Goal: Information Seeking & Learning: Check status

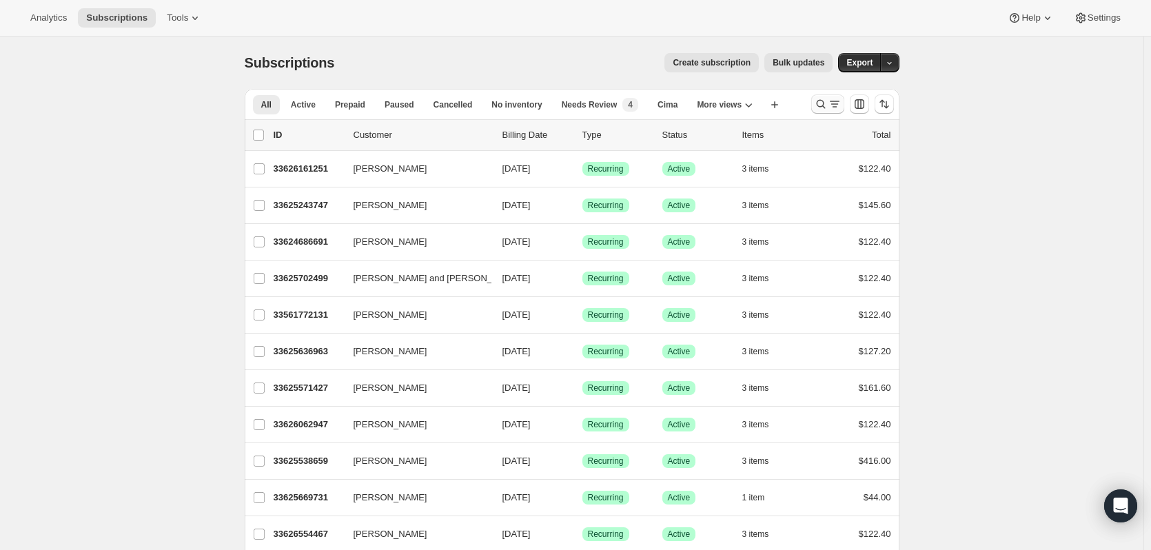
click at [826, 104] on icon "Search and filter results" at bounding box center [821, 104] width 14 height 14
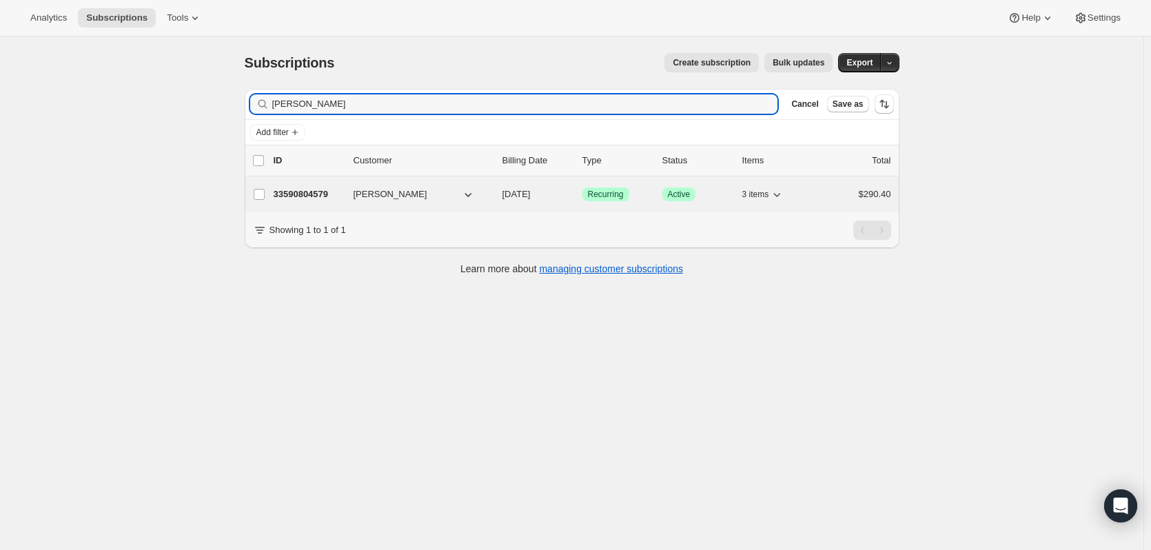
type input "[PERSON_NAME]"
click at [317, 196] on p "33590804579" at bounding box center [308, 194] width 69 height 14
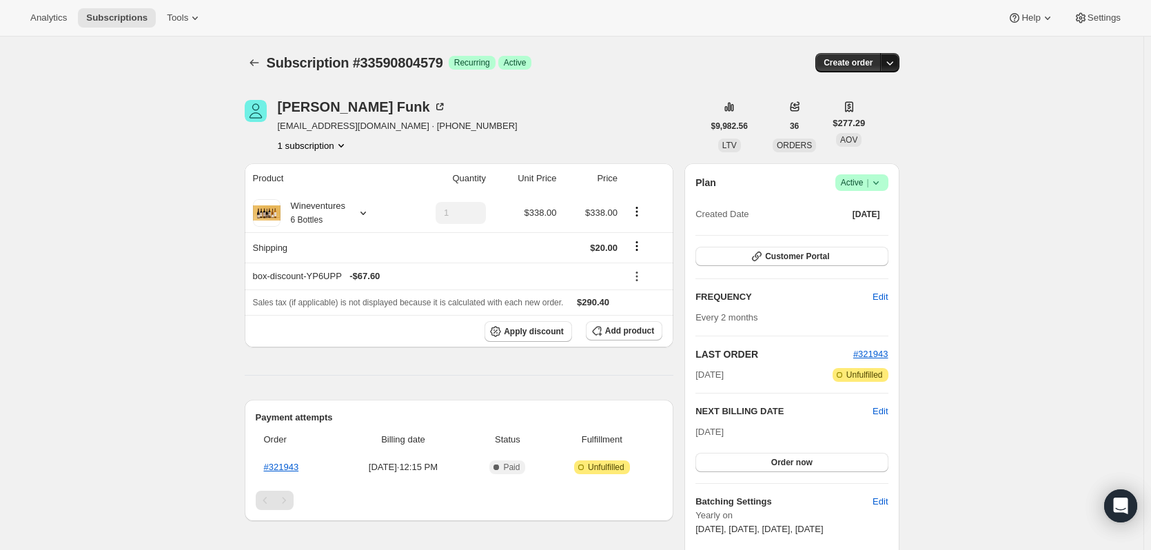
click at [891, 64] on icon "button" at bounding box center [890, 63] width 14 height 14
click at [846, 114] on span "Create custom one-time order" at bounding box center [834, 115] width 119 height 10
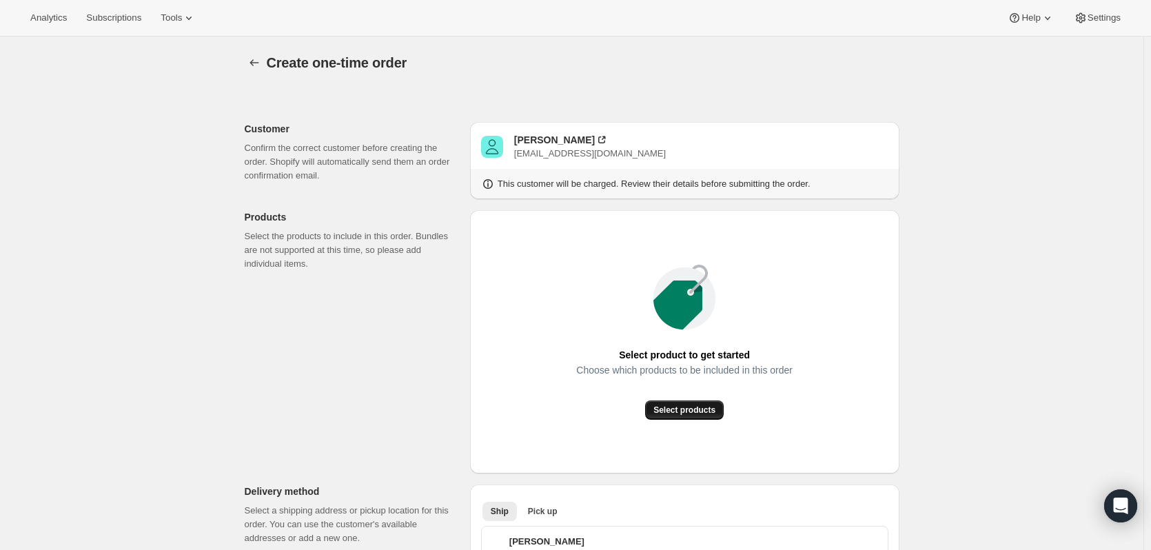
click at [694, 407] on span "Select products" at bounding box center [684, 410] width 62 height 11
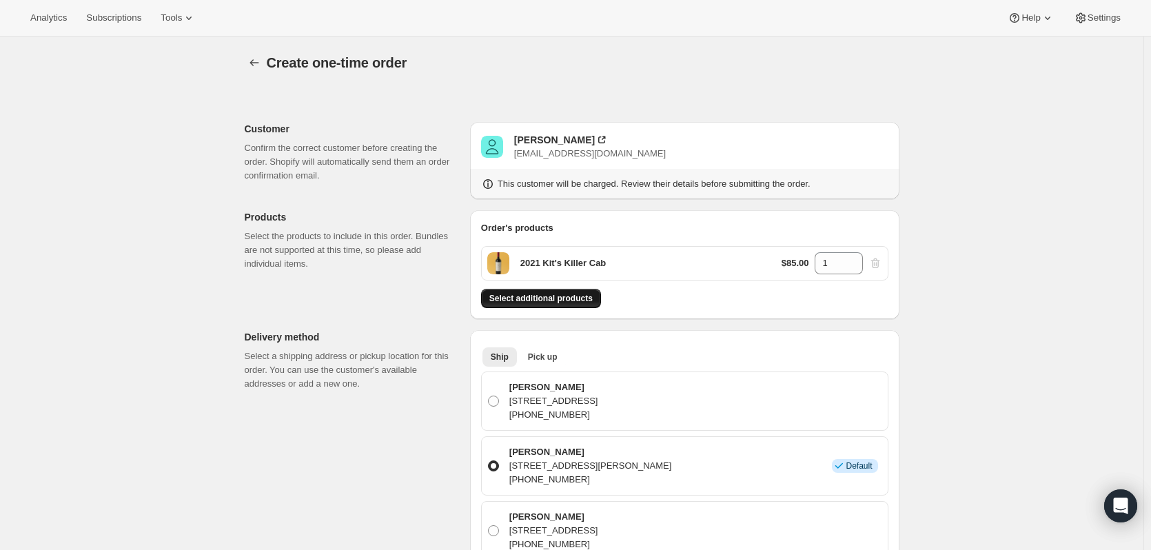
click at [553, 289] on button "Select additional products" at bounding box center [541, 298] width 120 height 19
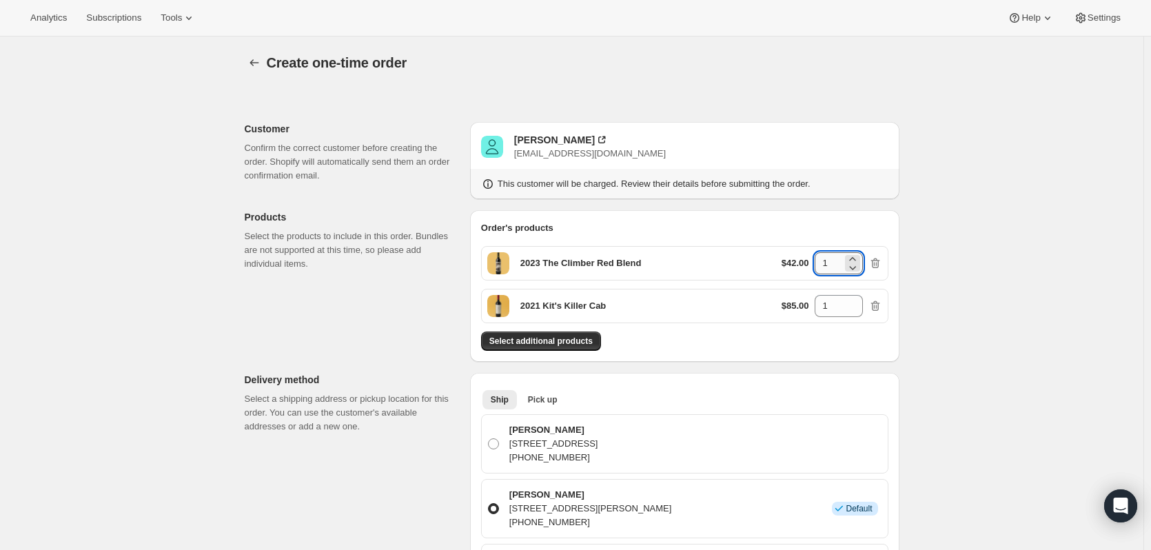
drag, startPoint x: 842, startPoint y: 270, endPoint x: 824, endPoint y: 265, distance: 17.9
click at [824, 265] on input "1" at bounding box center [829, 263] width 28 height 22
type input "3"
click at [560, 338] on span "Select additional products" at bounding box center [540, 341] width 103 height 11
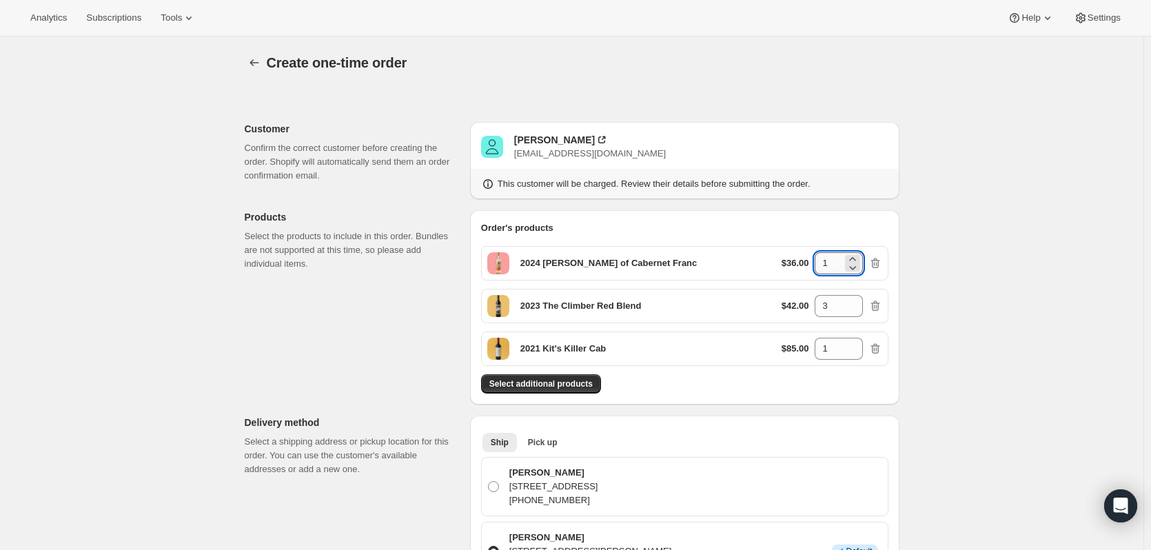
drag, startPoint x: 824, startPoint y: 263, endPoint x: 833, endPoint y: 261, distance: 9.2
click at [833, 261] on input "1" at bounding box center [829, 263] width 28 height 22
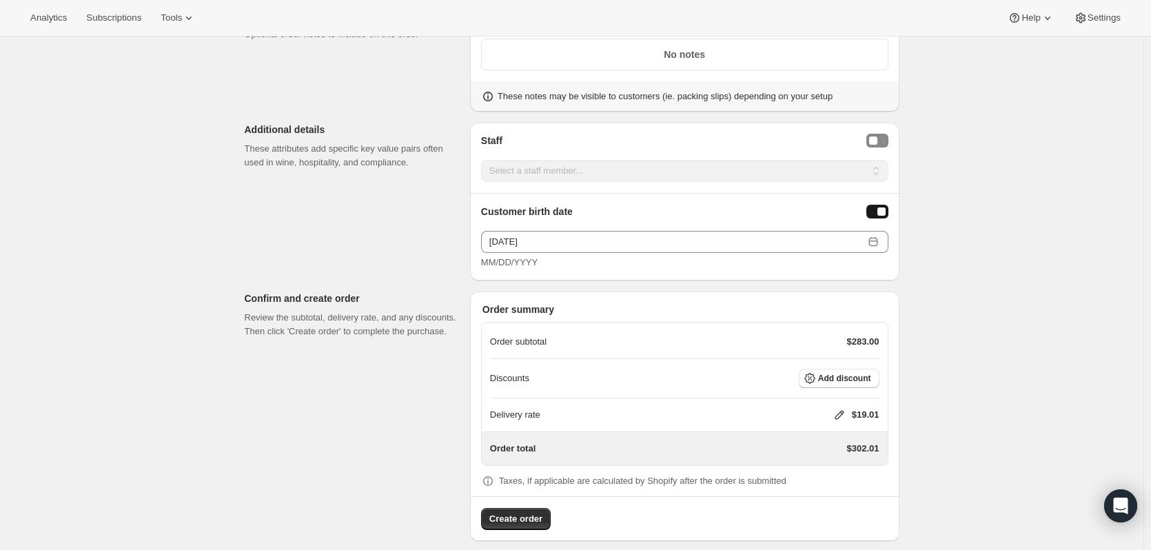
scroll to position [1196, 0]
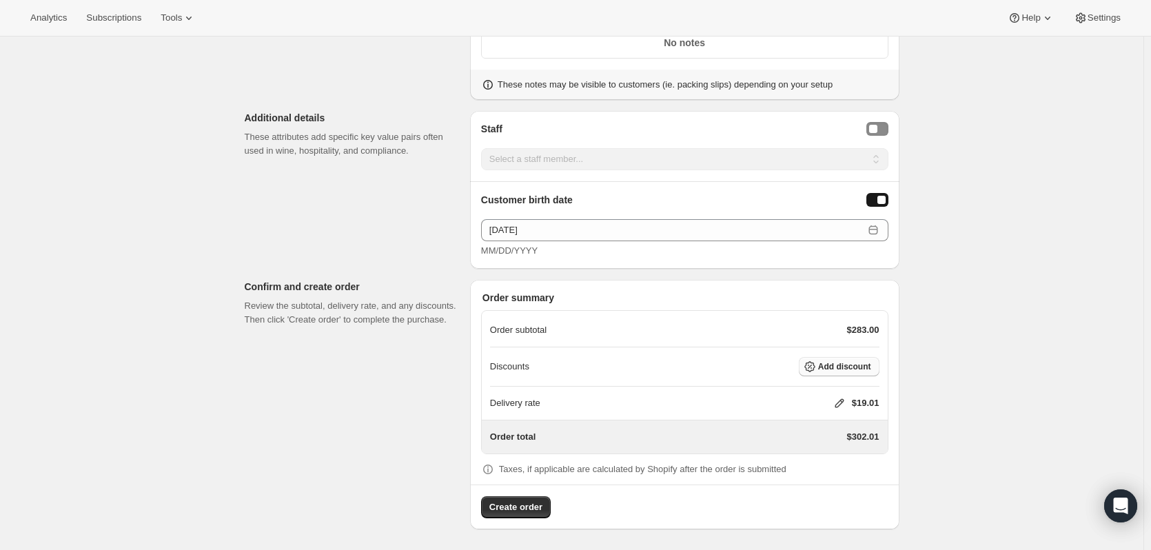
type input "2"
click at [848, 364] on span "Add discount" at bounding box center [844, 366] width 53 height 11
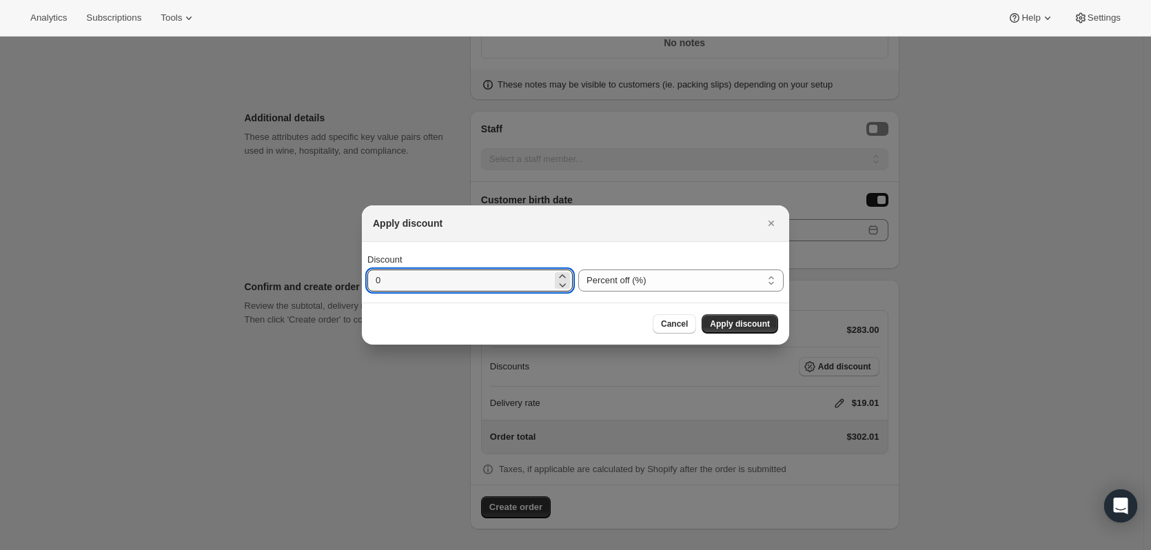
drag, startPoint x: 514, startPoint y: 281, endPoint x: 207, endPoint y: 281, distance: 307.4
click at [207, 549] on div "Apply discount Discount 0 Percent off (%) Amount off ($) Percent off (%) Cancel…" at bounding box center [575, 551] width 1151 height 0
type input "20"
click at [731, 321] on span "Apply discount" at bounding box center [740, 323] width 60 height 11
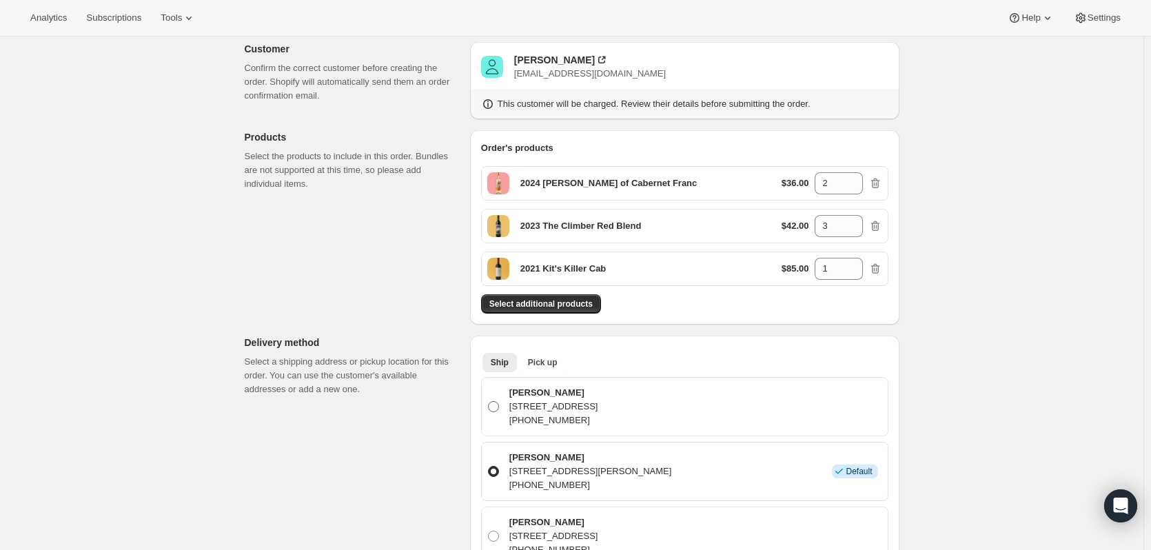
scroll to position [0, 0]
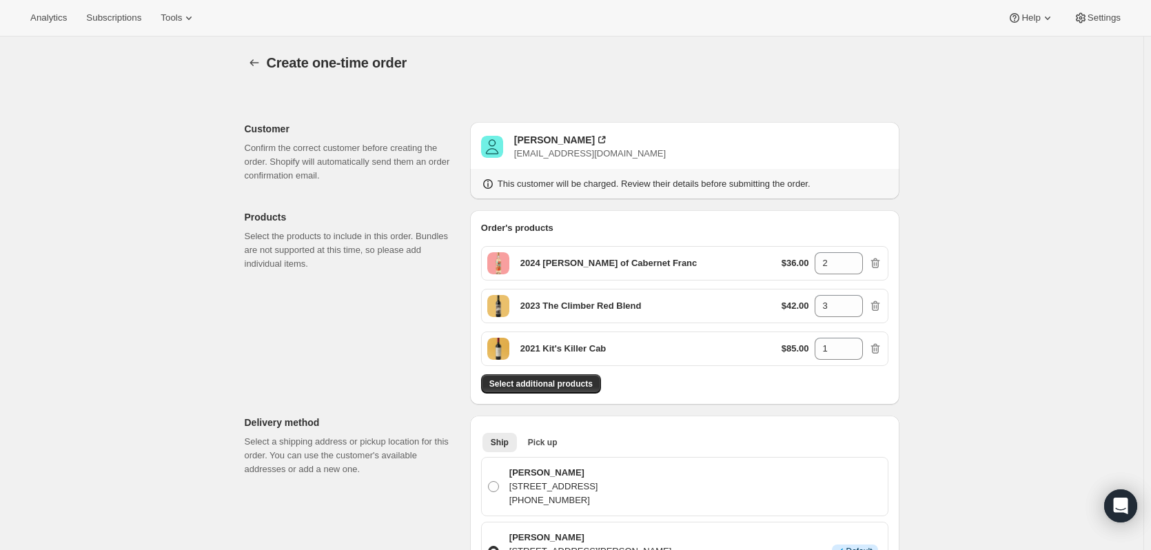
click at [809, 261] on p "$36.00" at bounding box center [796, 263] width 28 height 14
click at [839, 265] on input "2" at bounding box center [829, 263] width 28 height 22
click at [782, 266] on p "$36.00" at bounding box center [796, 263] width 28 height 14
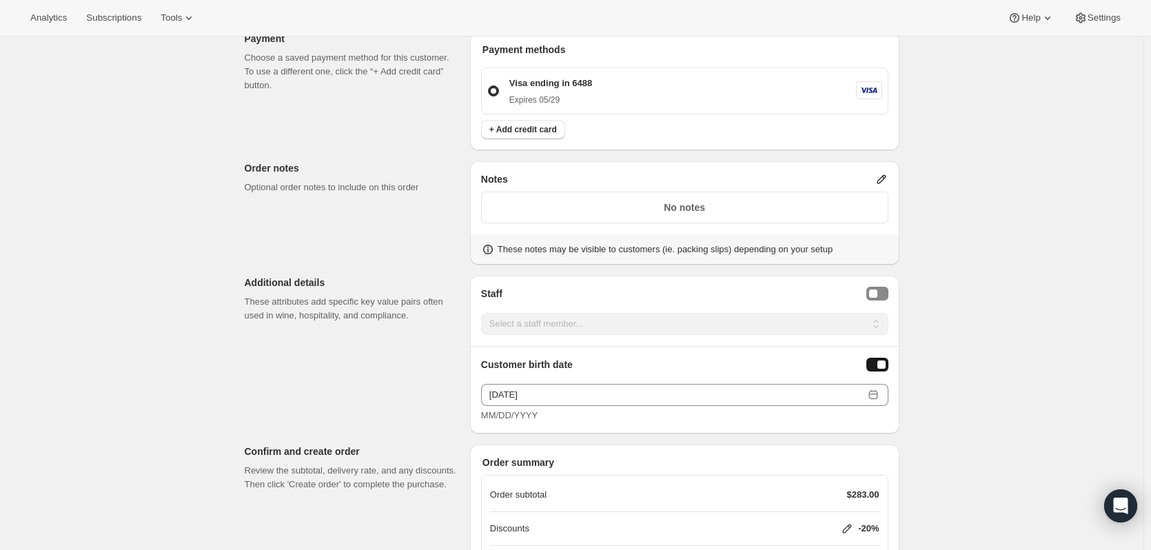
scroll to position [1191, 0]
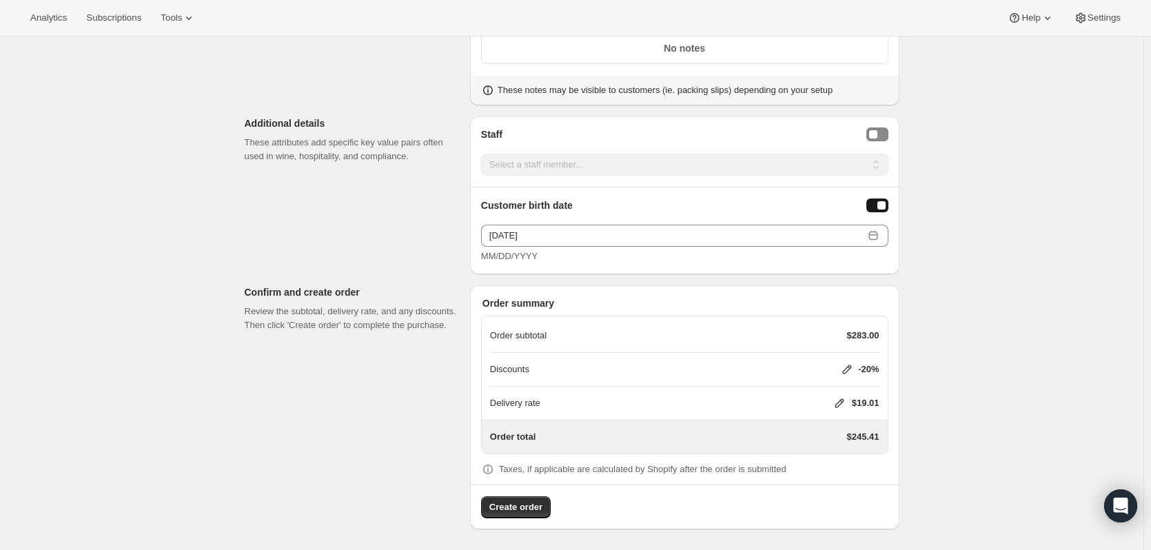
click at [839, 403] on icon at bounding box center [840, 403] width 14 height 14
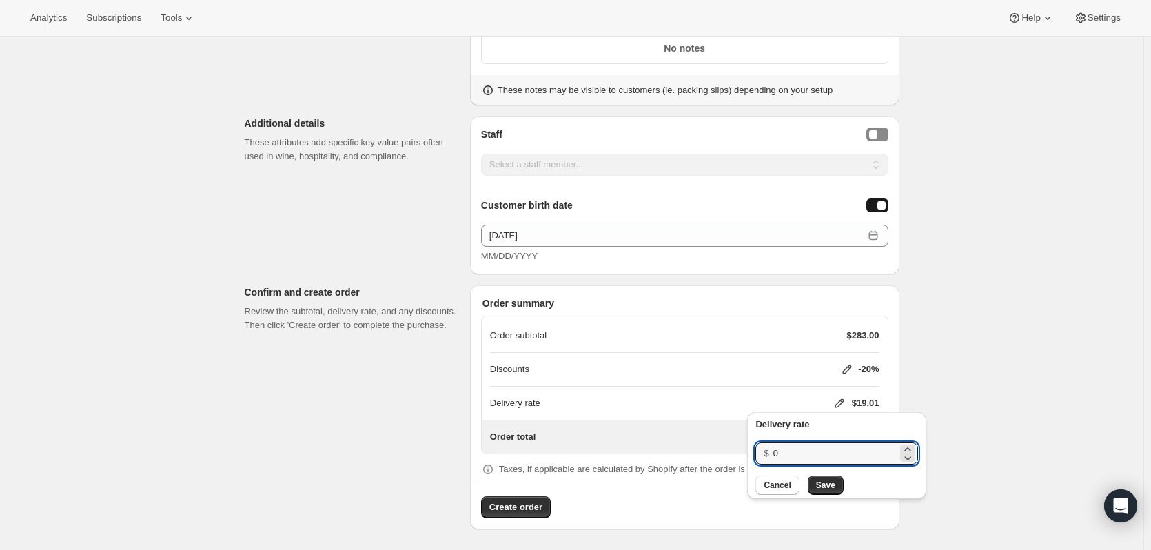
drag, startPoint x: 795, startPoint y: 447, endPoint x: 733, endPoint y: 447, distance: 61.3
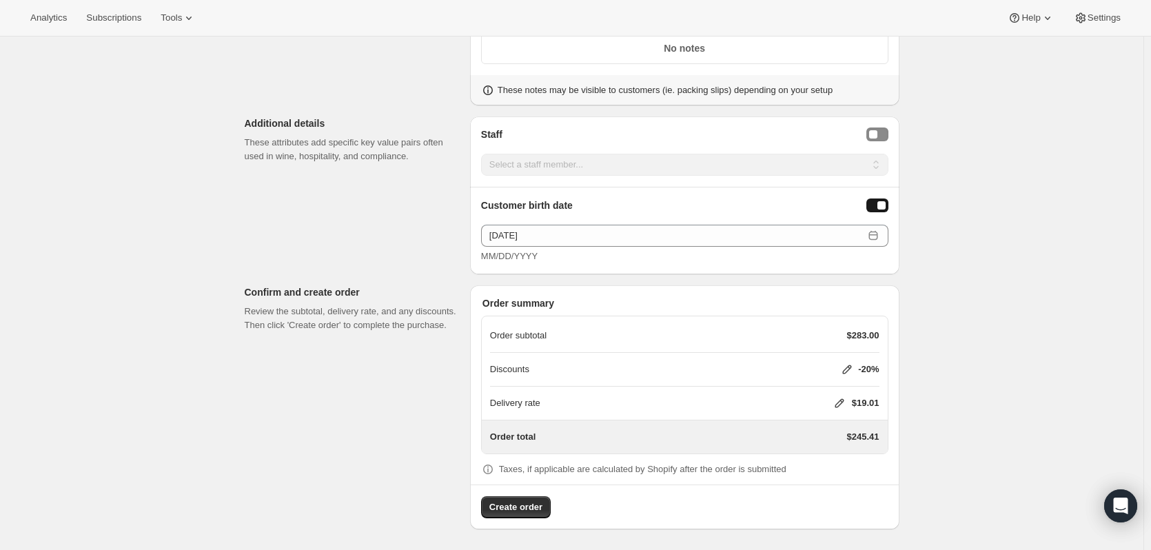
click at [846, 403] on icon at bounding box center [840, 403] width 14 height 14
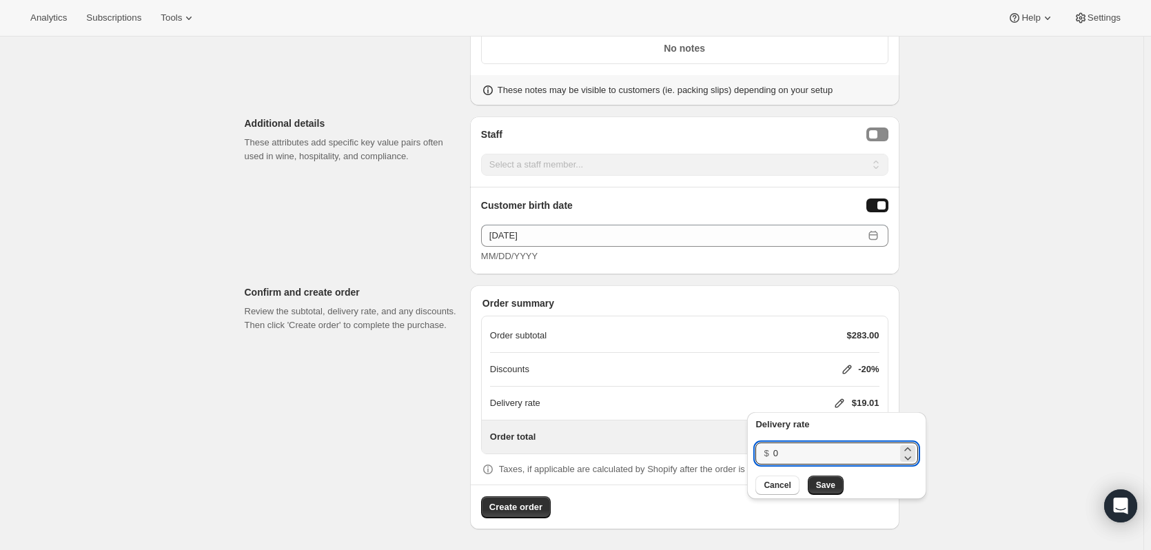
drag, startPoint x: 816, startPoint y: 447, endPoint x: 702, endPoint y: 441, distance: 113.9
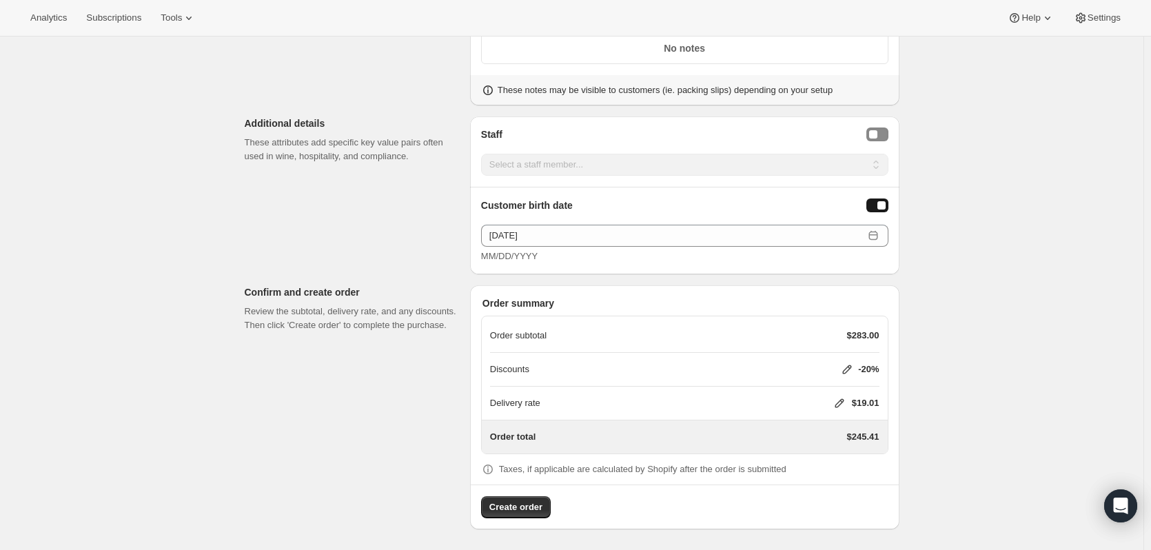
click at [837, 399] on icon at bounding box center [840, 403] width 14 height 14
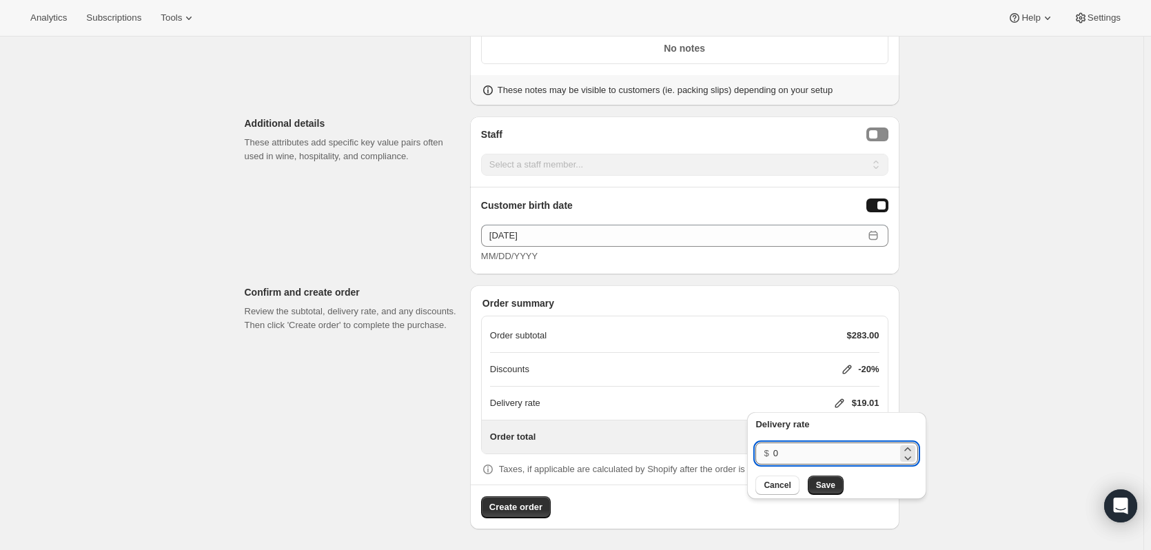
click at [806, 447] on input "0" at bounding box center [835, 453] width 124 height 22
click at [915, 447] on icon at bounding box center [908, 449] width 14 height 14
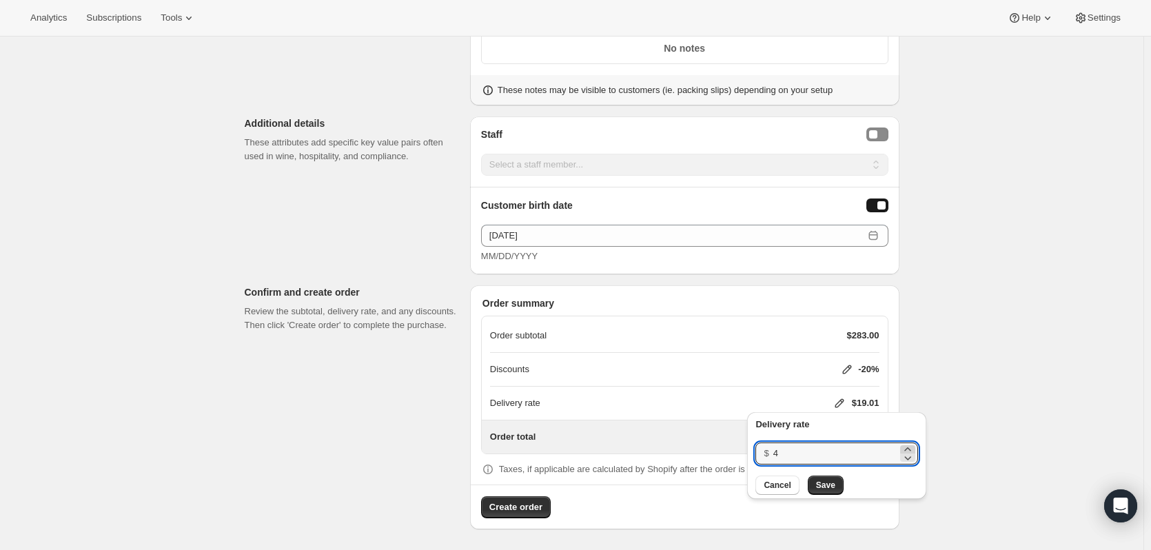
click at [915, 447] on icon at bounding box center [908, 449] width 14 height 14
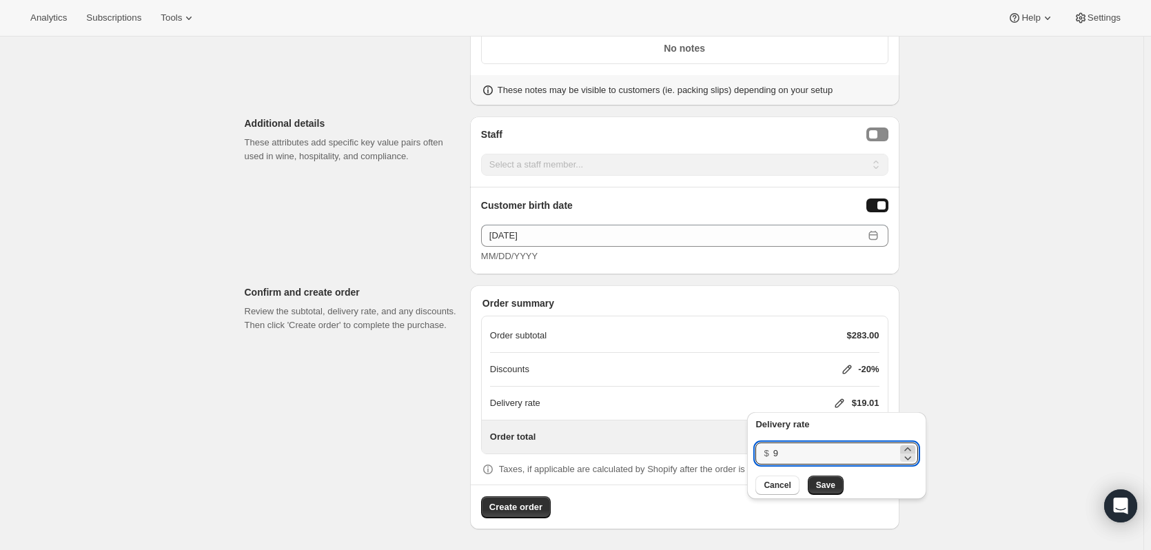
click at [915, 447] on icon at bounding box center [908, 449] width 14 height 14
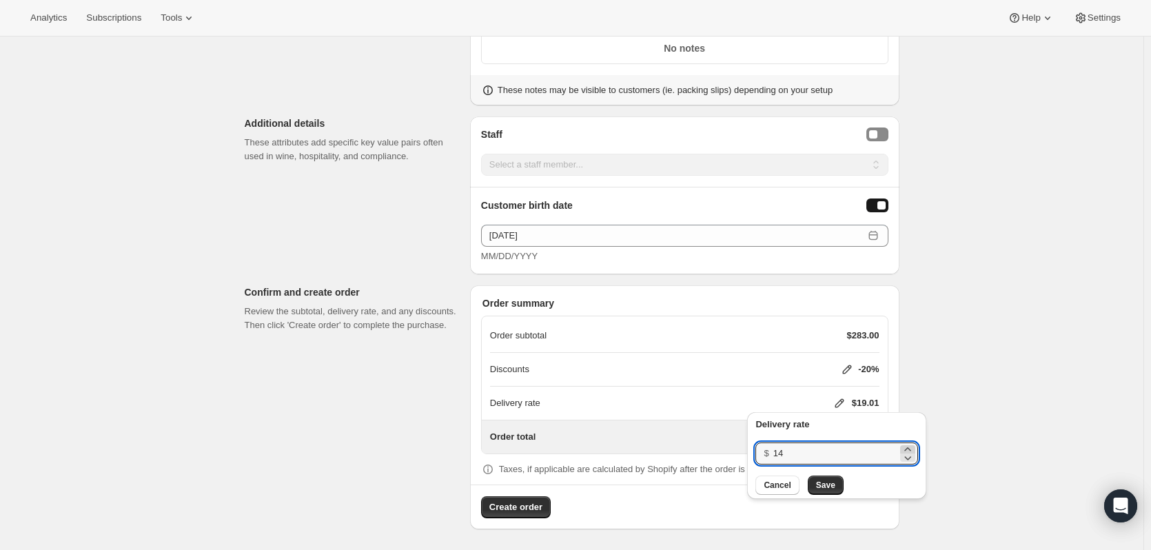
click at [915, 447] on icon at bounding box center [908, 449] width 14 height 14
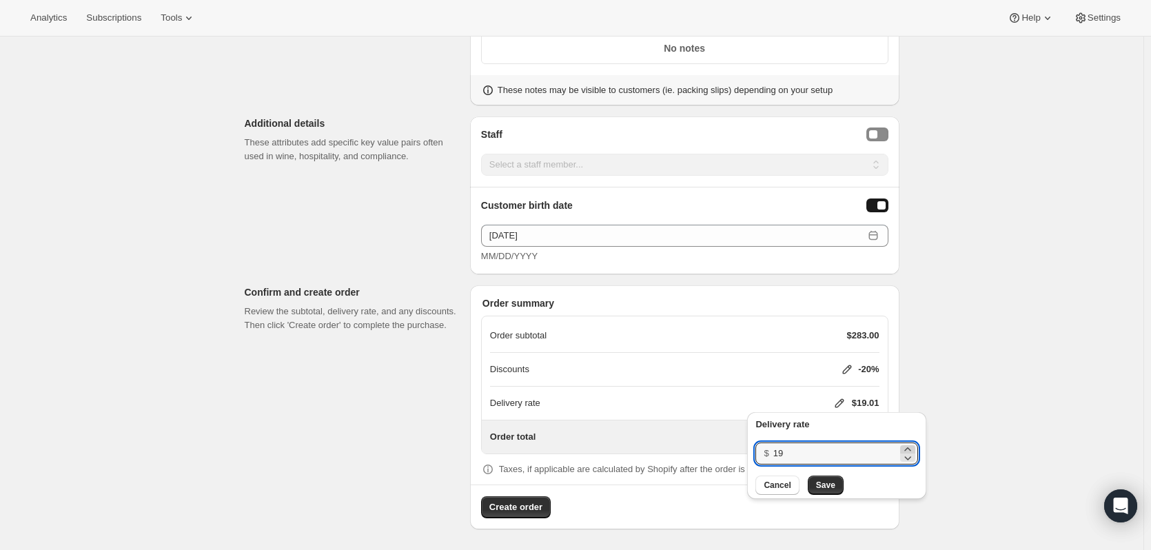
click at [915, 447] on icon at bounding box center [908, 449] width 14 height 14
type input "20"
click at [826, 482] on span "Save" at bounding box center [825, 485] width 19 height 11
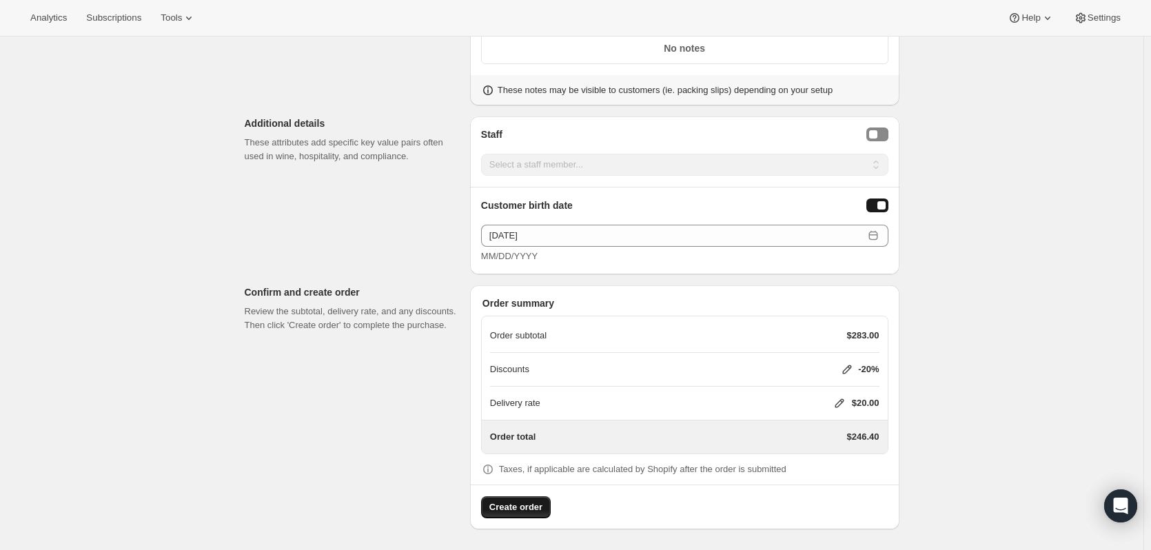
click at [538, 506] on span "Create order" at bounding box center [515, 507] width 53 height 14
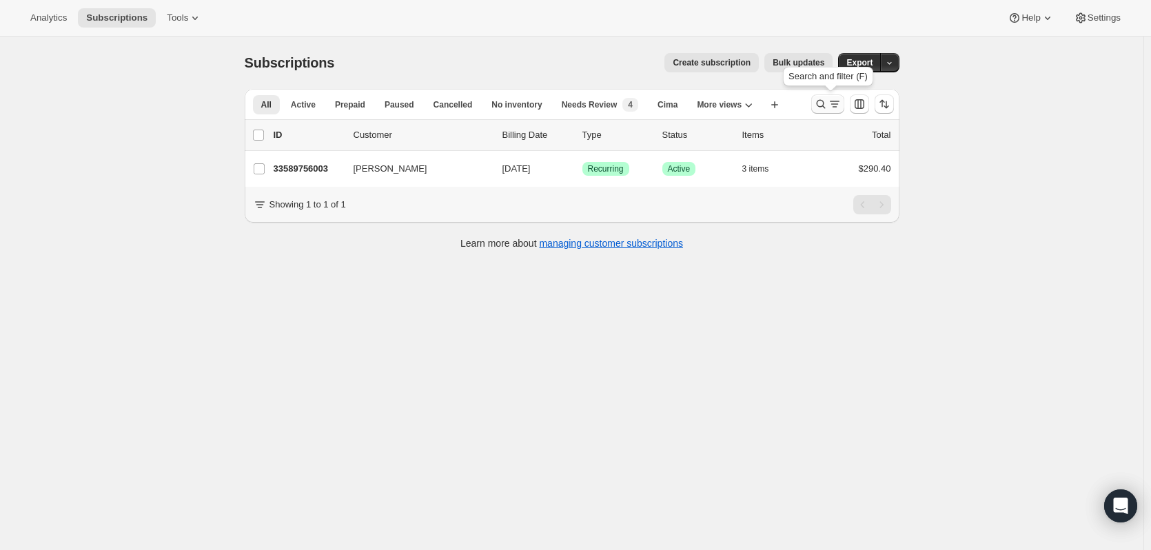
click at [823, 103] on icon "Search and filter results" at bounding box center [821, 104] width 14 height 14
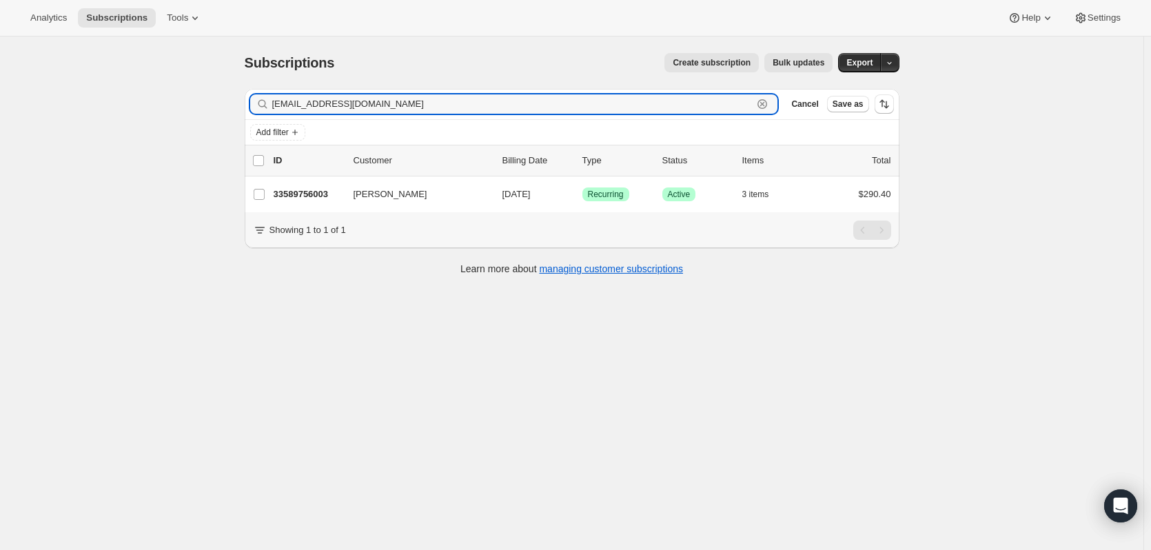
click at [767, 103] on icon "button" at bounding box center [762, 104] width 10 height 10
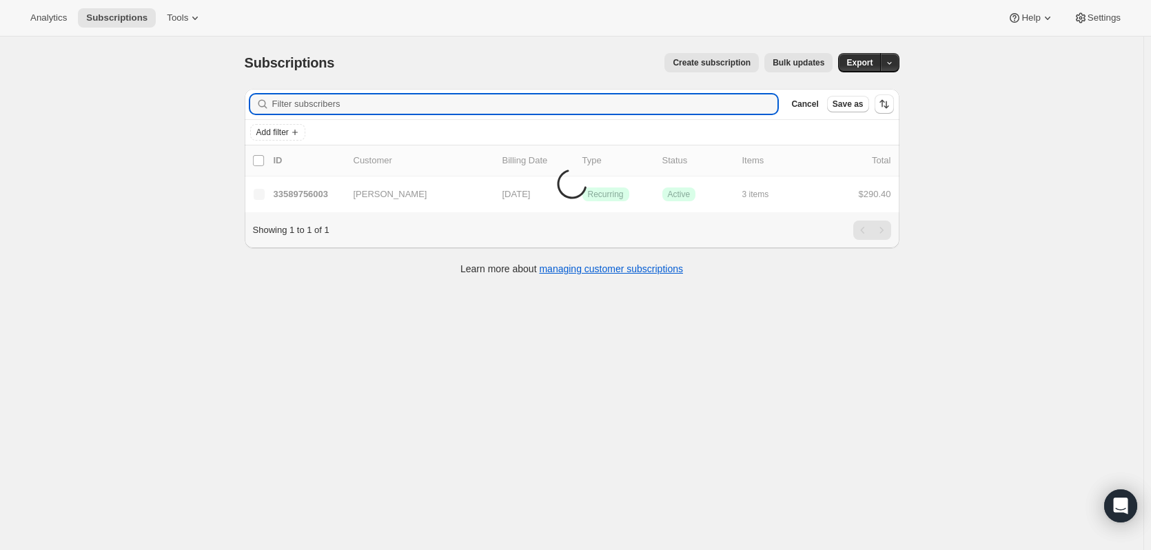
paste input "Robert Hiunojos"
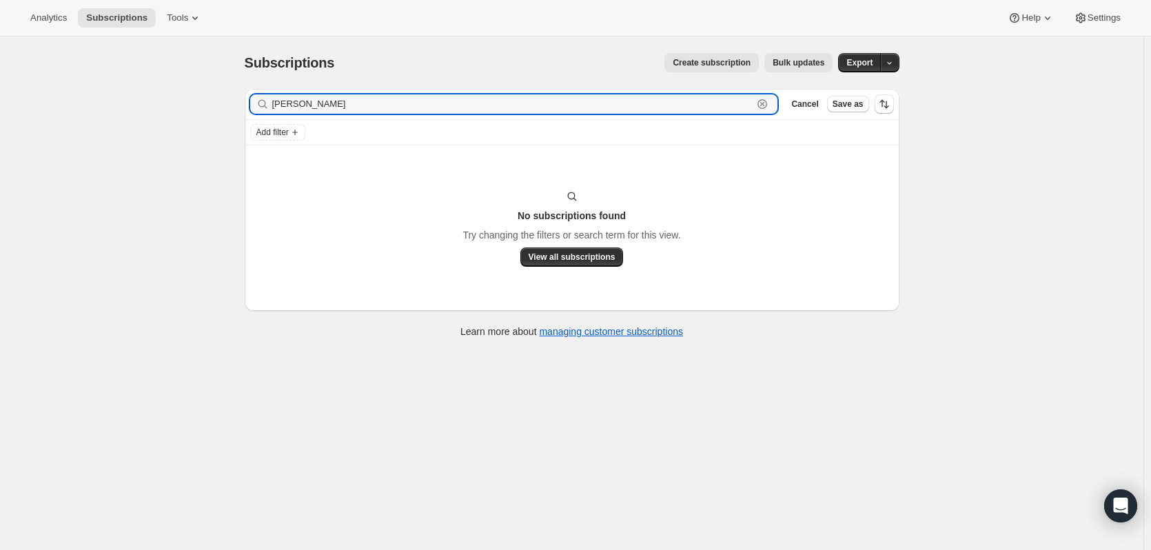
drag, startPoint x: 308, startPoint y: 105, endPoint x: 225, endPoint y: 114, distance: 83.9
click at [225, 114] on div "Subscriptions. This page is ready Subscriptions Create subscription Bulk update…" at bounding box center [571, 312] width 1143 height 550
type input "Hiunojos"
click at [768, 100] on icon "button" at bounding box center [762, 104] width 14 height 14
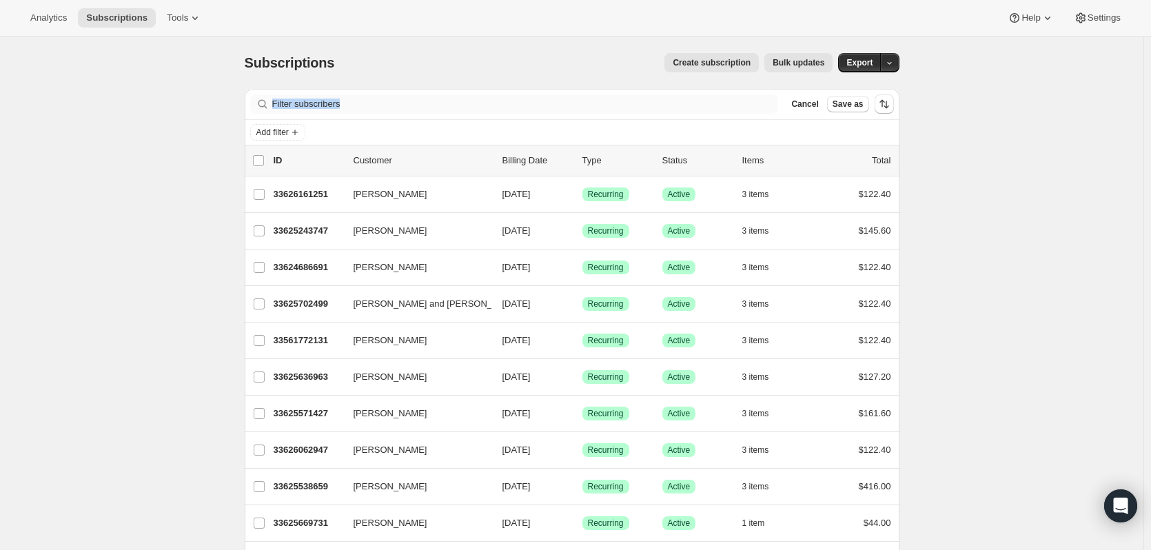
drag, startPoint x: 607, startPoint y: 114, endPoint x: 599, endPoint y: 106, distance: 11.2
click at [604, 112] on div "Filter subscribers Cancel Save as" at bounding box center [572, 104] width 655 height 30
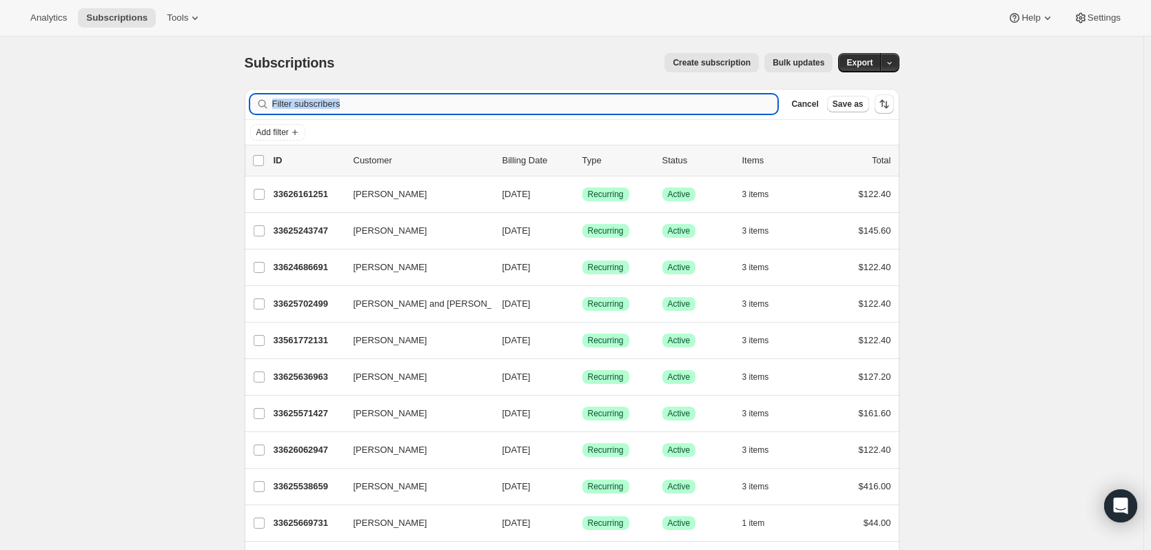
click at [598, 105] on input "Filter subscribers" at bounding box center [525, 103] width 506 height 19
paste input "321422"
type input "321422"
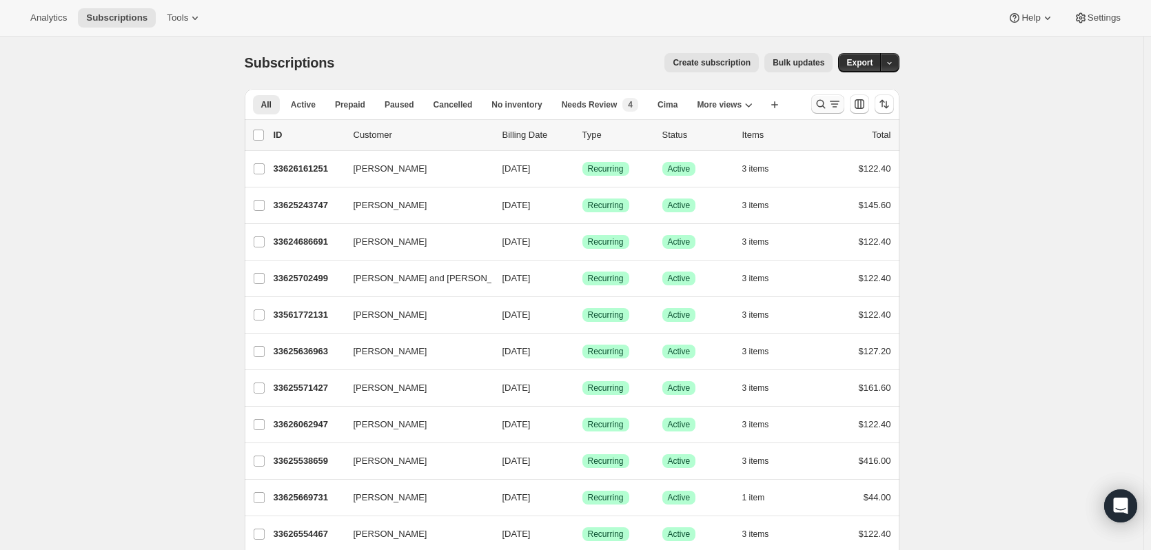
click at [819, 105] on icon "Search and filter results" at bounding box center [821, 104] width 14 height 14
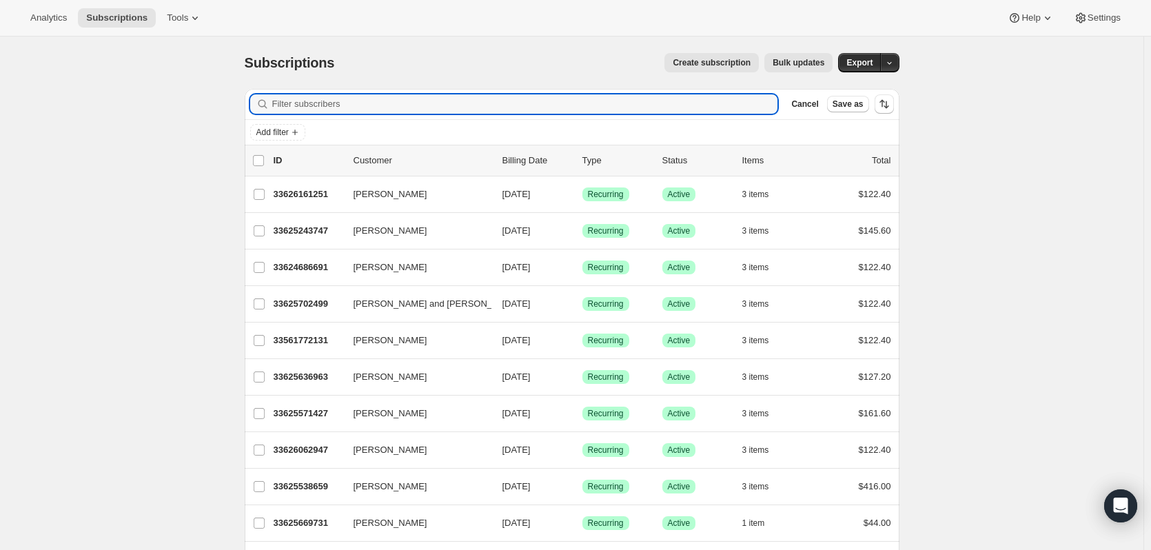
paste input "Robert Hinojos"
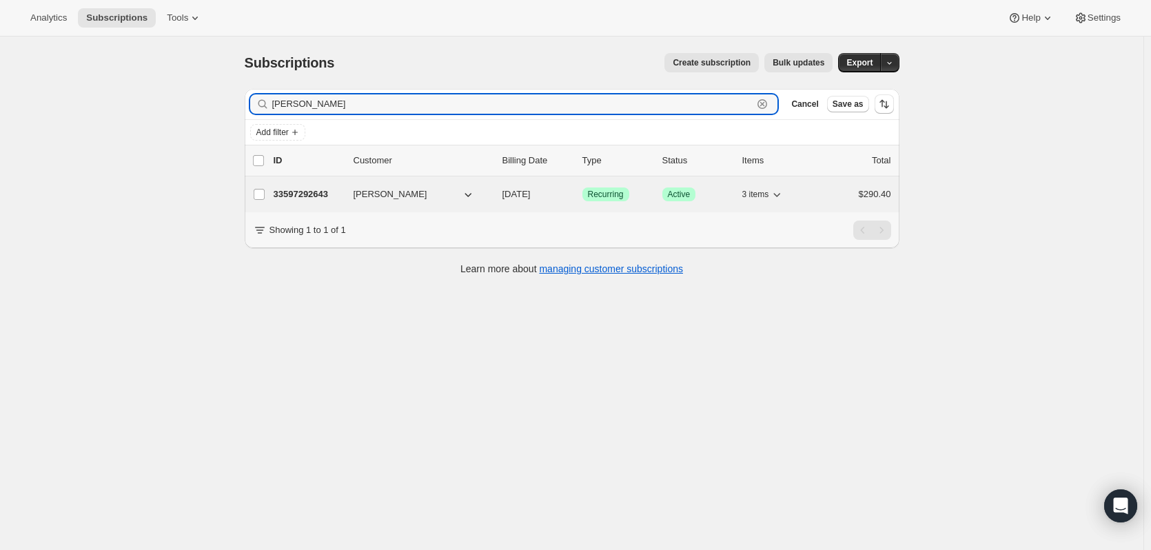
type input "Robert Hinojos"
click at [307, 190] on p "33597292643" at bounding box center [308, 194] width 69 height 14
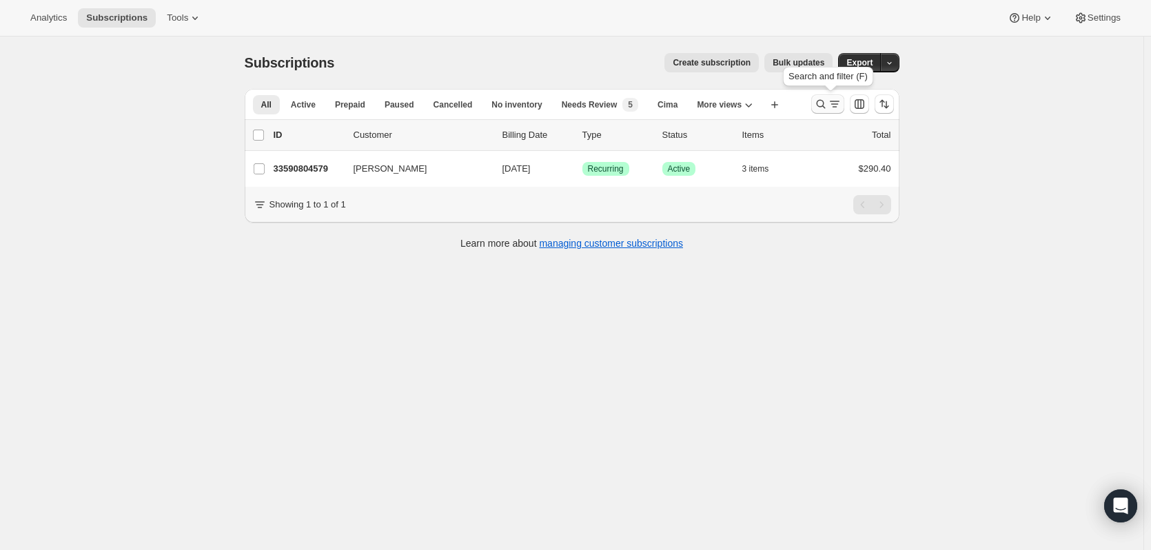
click at [825, 108] on icon "Search and filter results" at bounding box center [820, 104] width 9 height 9
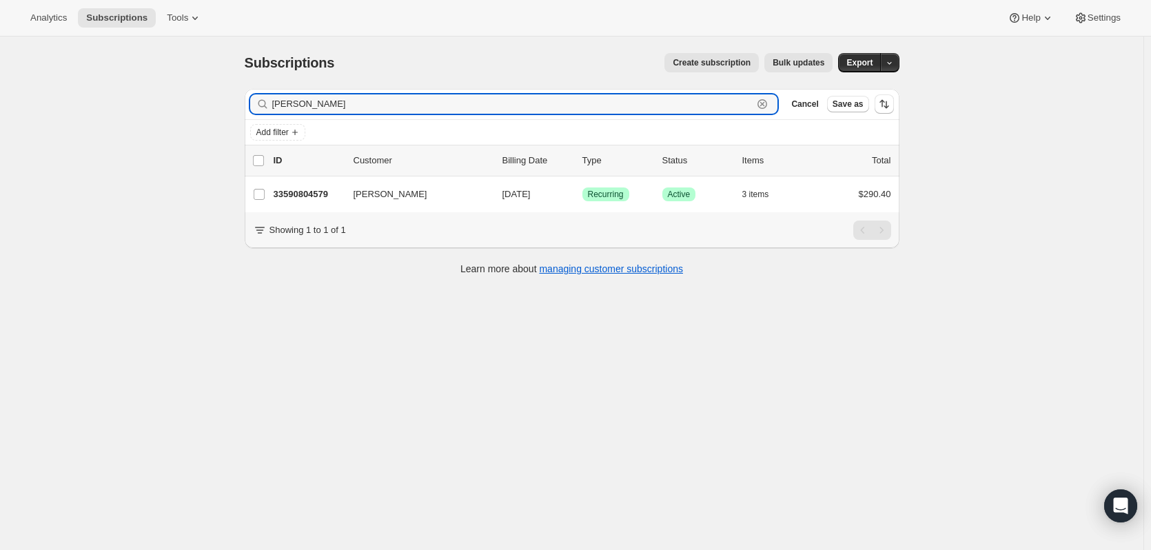
click at [763, 103] on icon "button" at bounding box center [762, 104] width 14 height 14
paste input "[PERSON_NAME]"
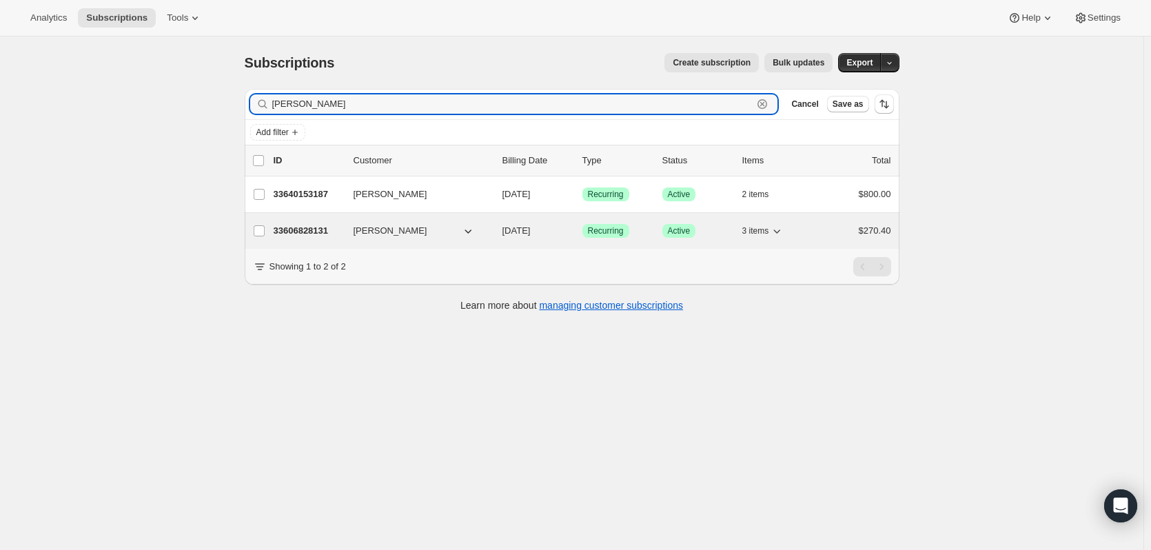
type input "[PERSON_NAME]"
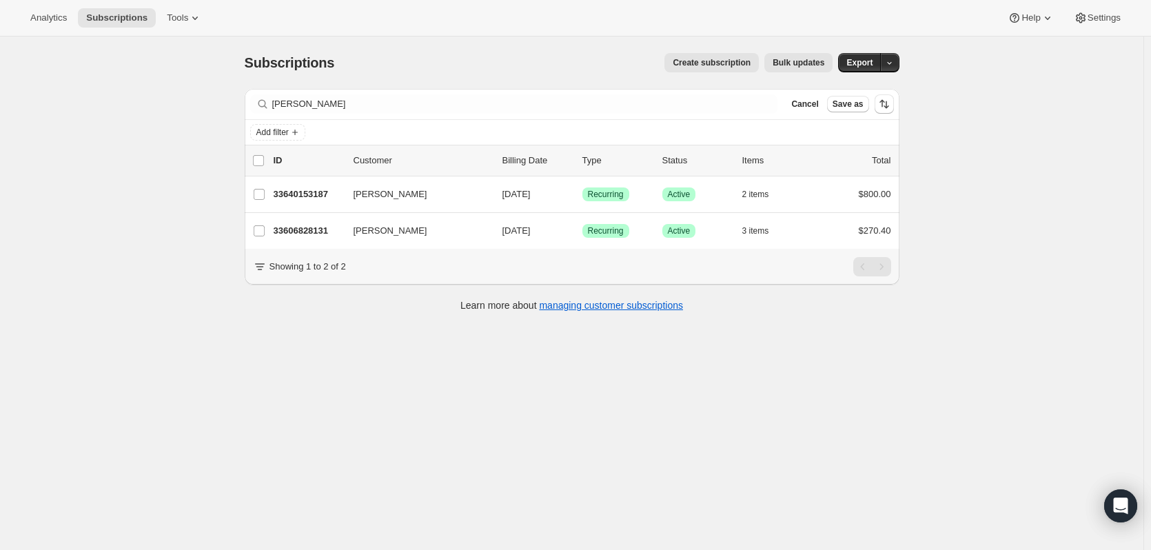
drag, startPoint x: 305, startPoint y: 225, endPoint x: 210, endPoint y: 312, distance: 129.3
click at [210, 312] on div "Subscriptions. This page is ready Subscriptions Create subscription Bulk update…" at bounding box center [571, 312] width 1143 height 550
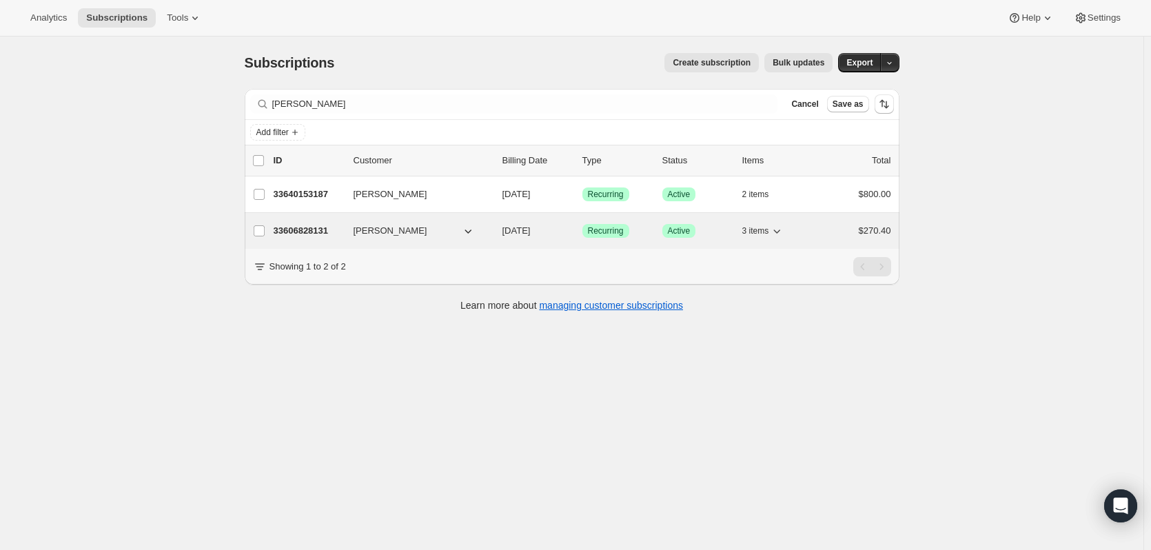
drag, startPoint x: 316, startPoint y: 226, endPoint x: 305, endPoint y: 229, distance: 12.0
click at [305, 229] on p "33606828131" at bounding box center [308, 231] width 69 height 14
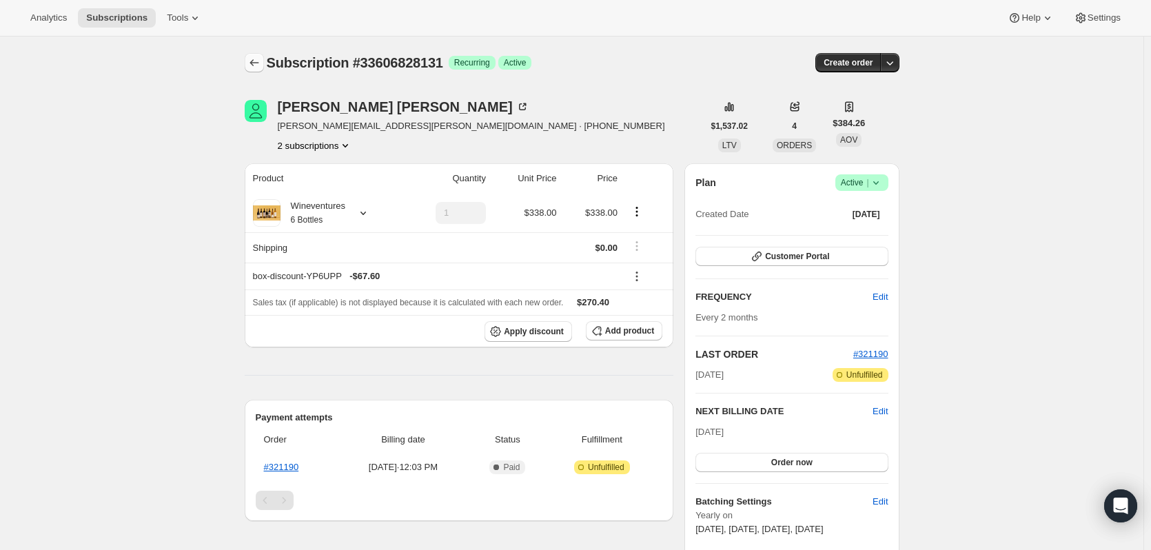
click at [254, 57] on icon "Subscriptions" at bounding box center [254, 63] width 14 height 14
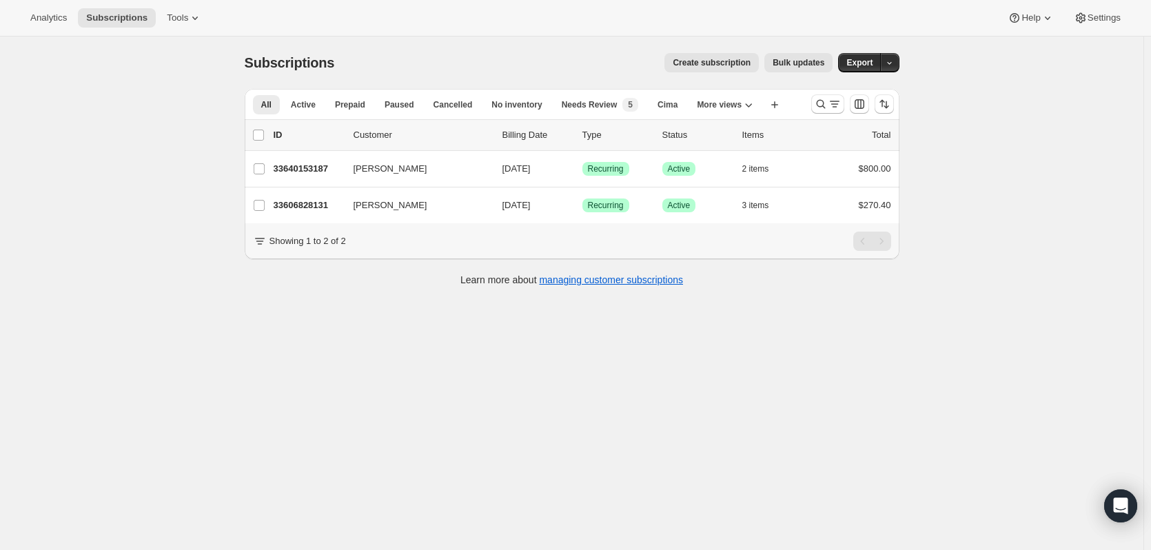
drag, startPoint x: 312, startPoint y: 174, endPoint x: 254, endPoint y: 334, distance: 169.4
click at [237, 366] on div "Subscriptions. This page is ready Subscriptions Create subscription Bulk update…" at bounding box center [571, 312] width 1143 height 550
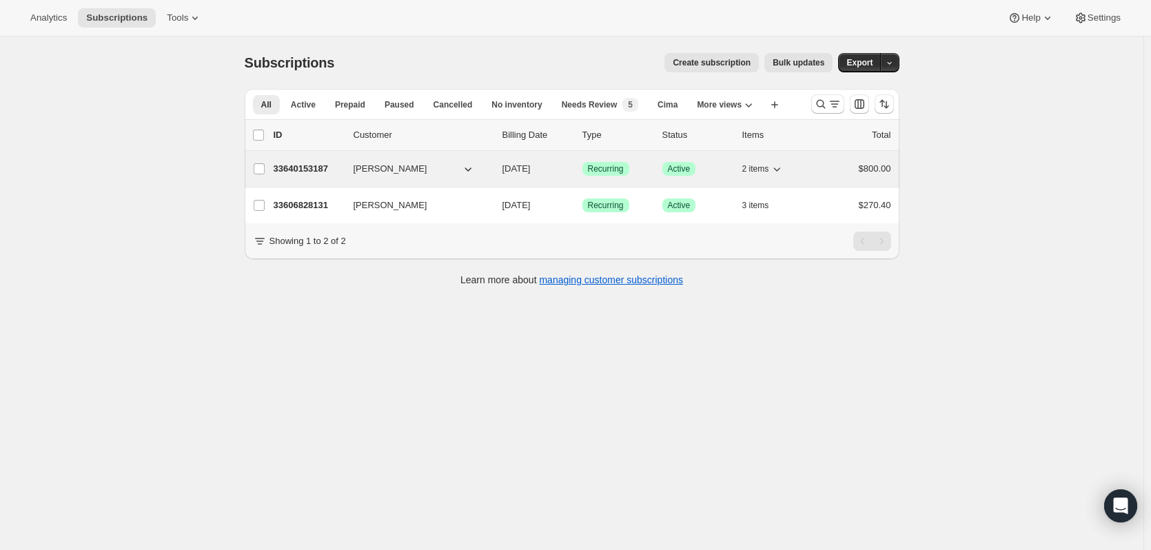
click at [298, 166] on p "33640153187" at bounding box center [308, 169] width 69 height 14
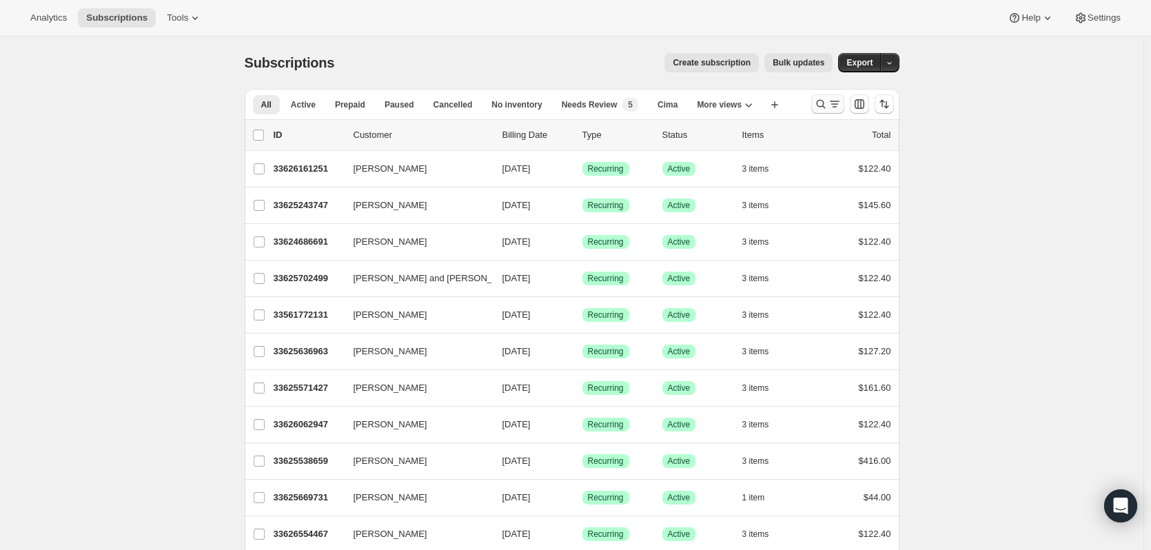
click at [824, 110] on icon "Search and filter results" at bounding box center [821, 104] width 14 height 14
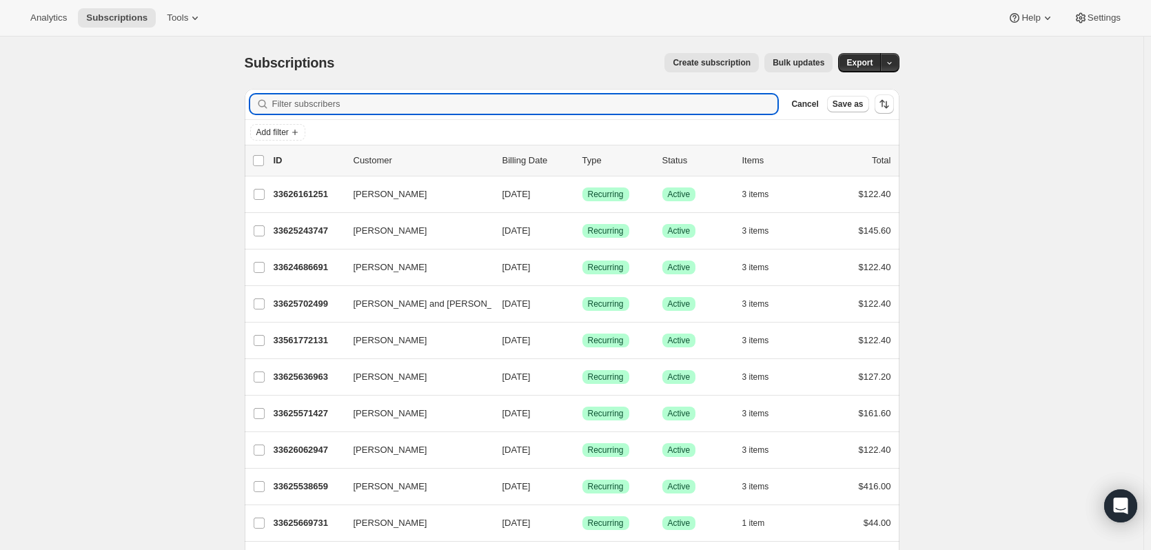
paste input "DANIELLE CARTER"
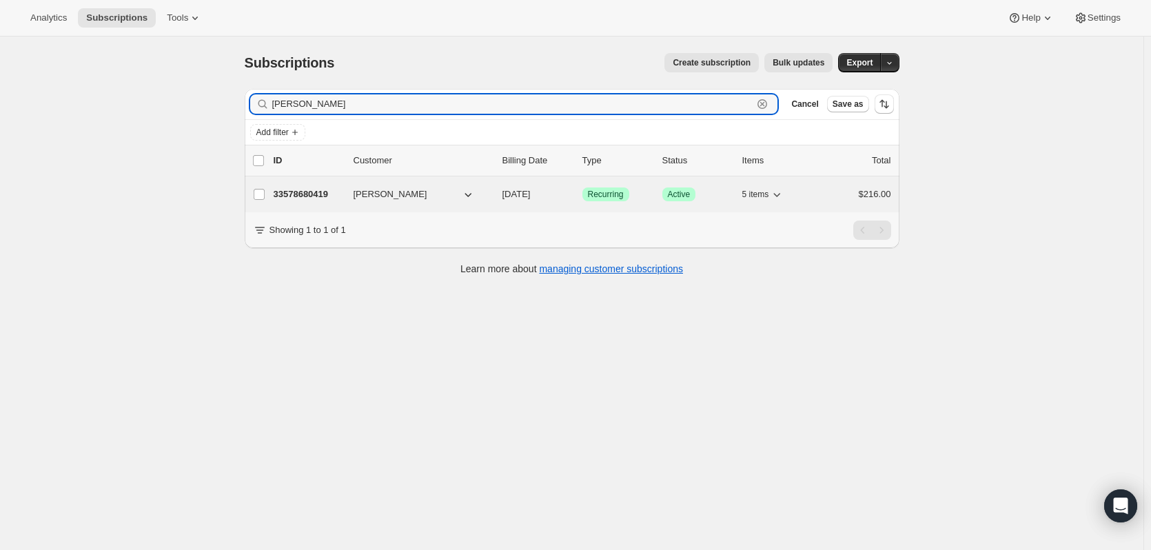
type input "DANIELLE CARTER"
click at [333, 192] on p "33578680419" at bounding box center [308, 194] width 69 height 14
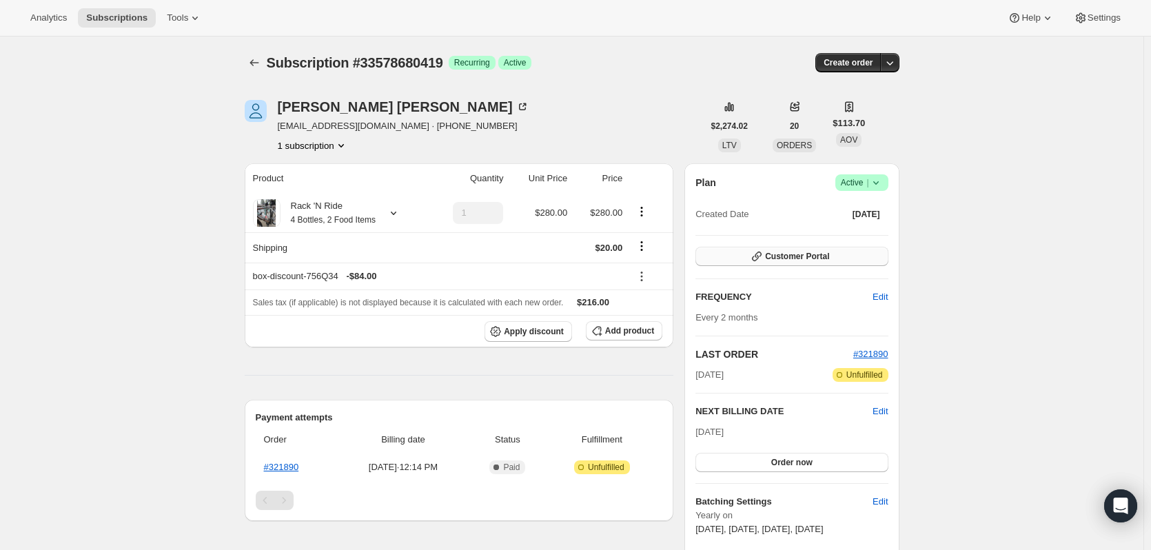
click at [819, 256] on span "Customer Portal" at bounding box center [797, 256] width 64 height 11
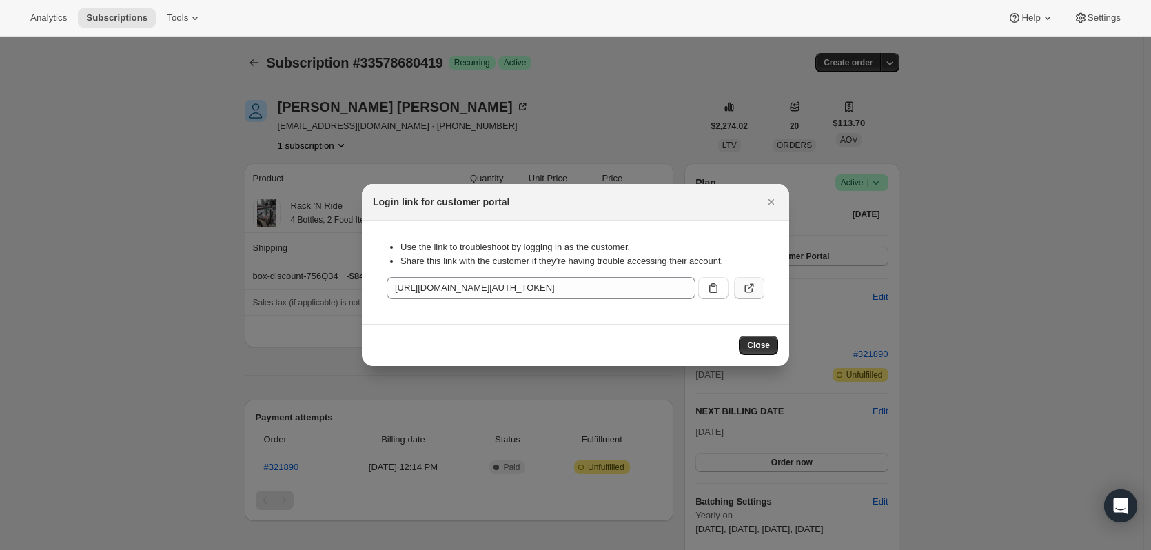
click at [753, 284] on icon ":rcc:" at bounding box center [749, 288] width 14 height 14
click at [776, 201] on icon "Close" at bounding box center [771, 202] width 14 height 14
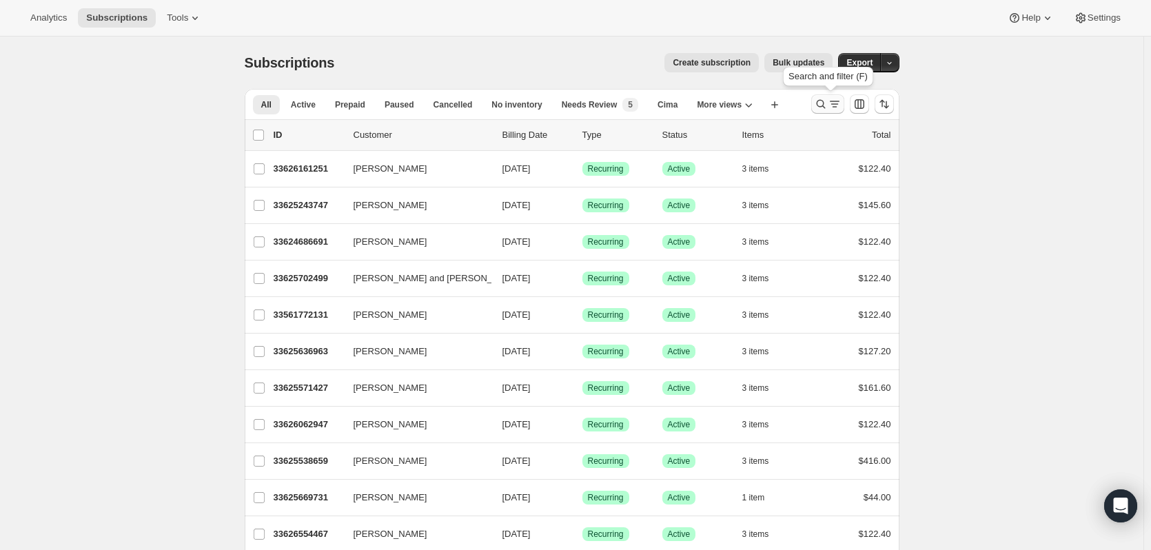
click at [821, 105] on icon "Search and filter results" at bounding box center [821, 104] width 14 height 14
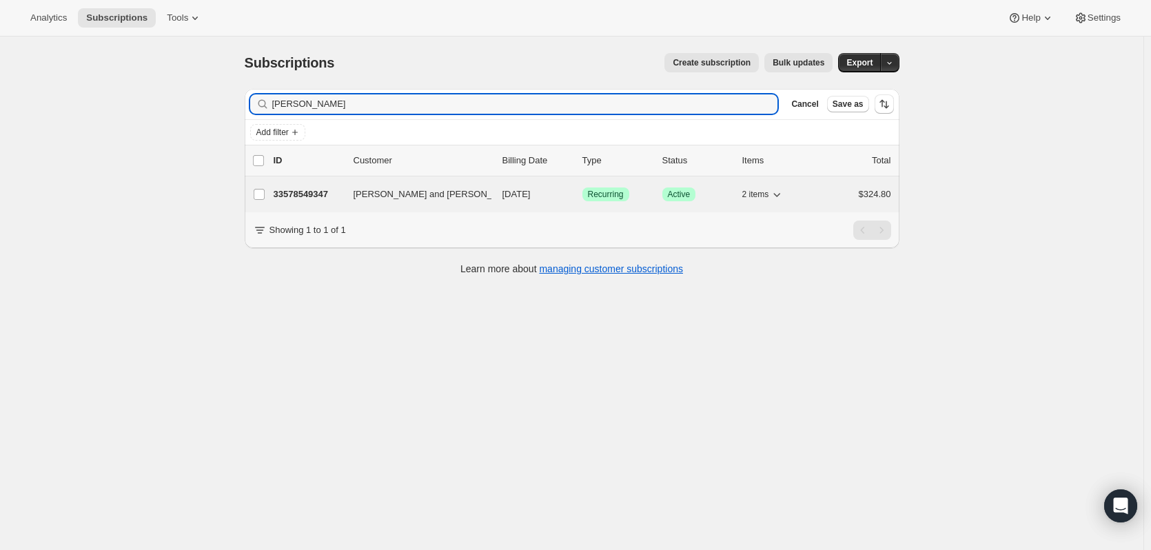
type input "[PERSON_NAME]"
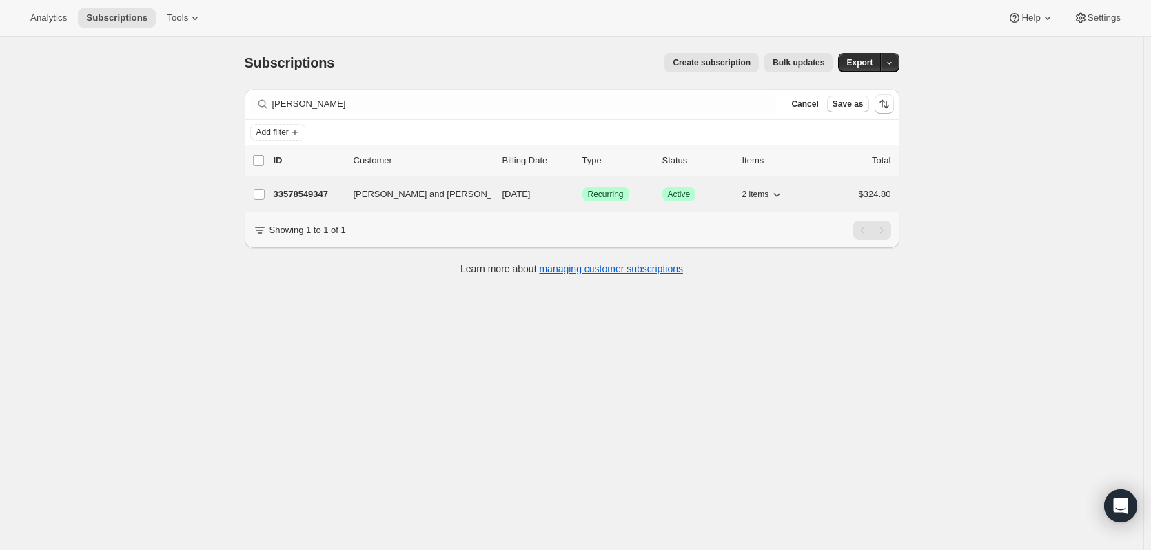
click at [299, 187] on div "33578549347 [PERSON_NAME] and [PERSON_NAME] [DATE] Success Recurring Success Ac…" at bounding box center [583, 194] width 618 height 19
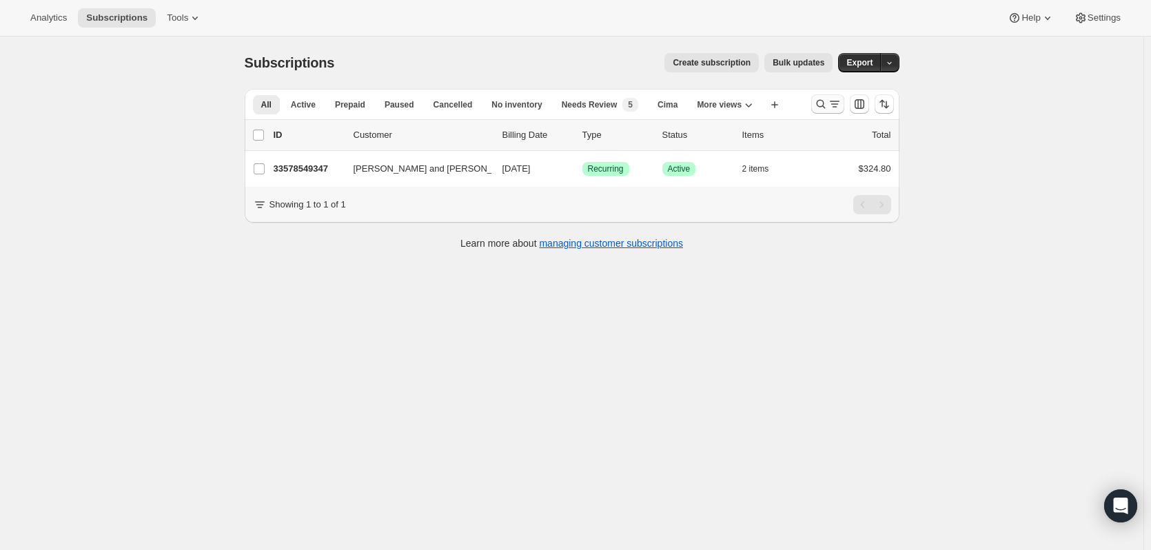
click at [825, 103] on icon "Search and filter results" at bounding box center [820, 104] width 9 height 9
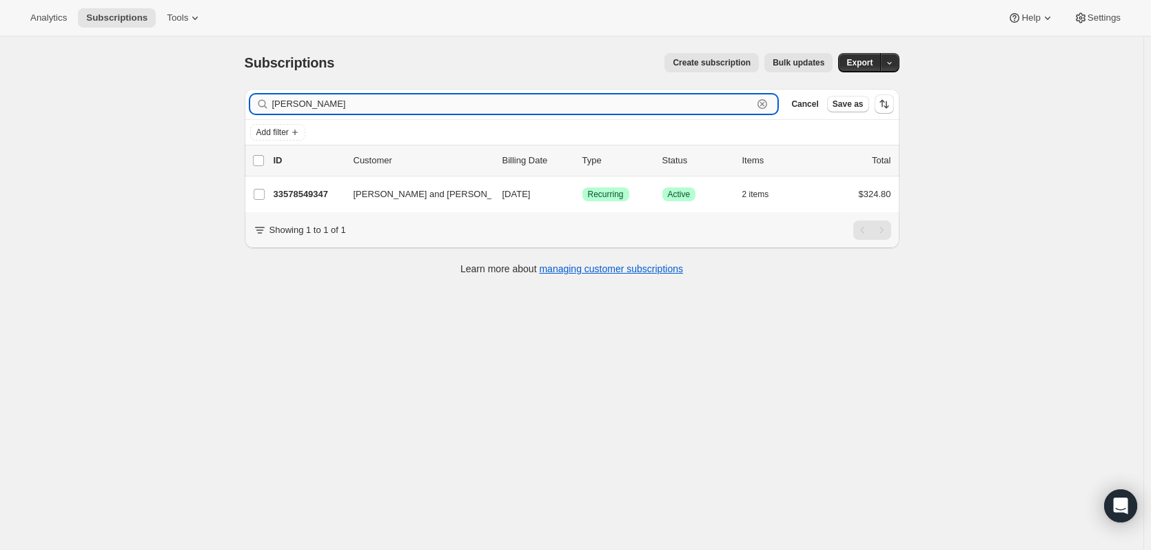
click at [766, 108] on icon "button" at bounding box center [762, 104] width 14 height 14
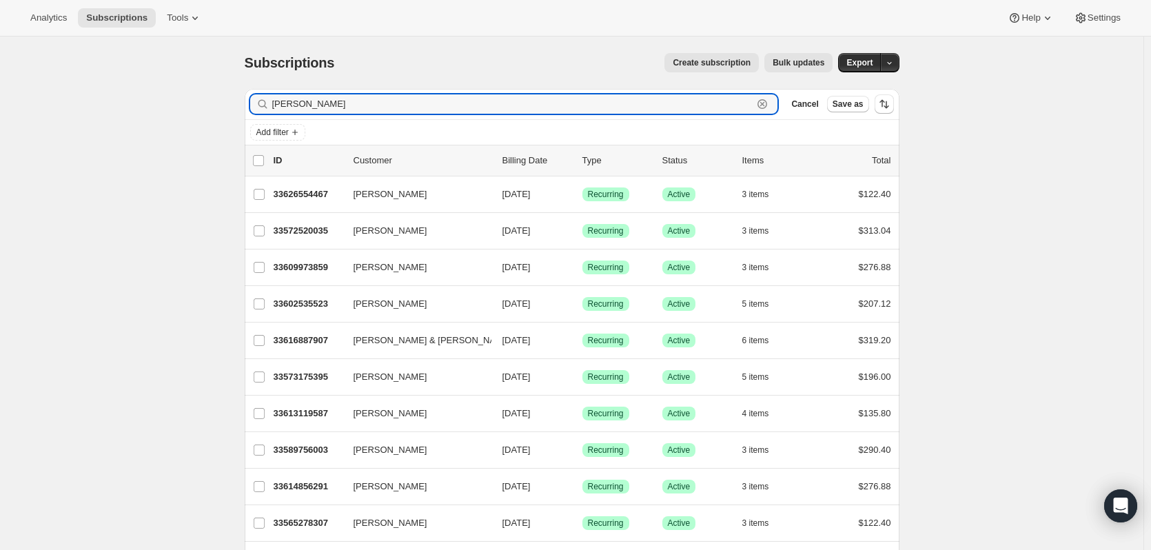
drag, startPoint x: 320, startPoint y: 99, endPoint x: 144, endPoint y: 122, distance: 178.0
click at [168, 112] on div "Subscriptions. This page is ready Subscriptions Create subscription Bulk update…" at bounding box center [571, 382] width 1143 height 691
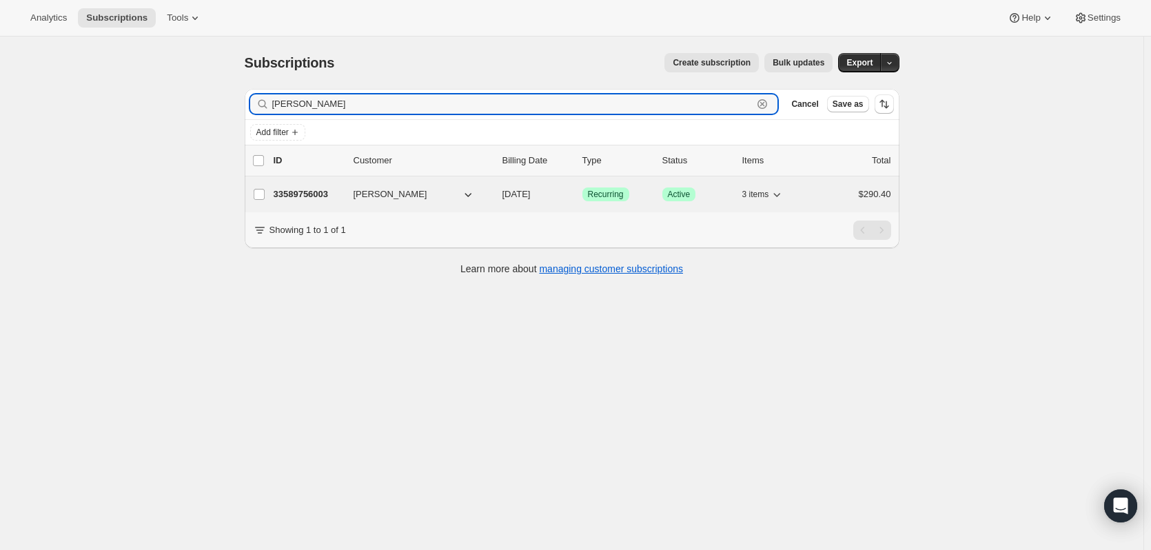
type input "[PERSON_NAME]"
click at [317, 197] on p "33589756003" at bounding box center [308, 194] width 69 height 14
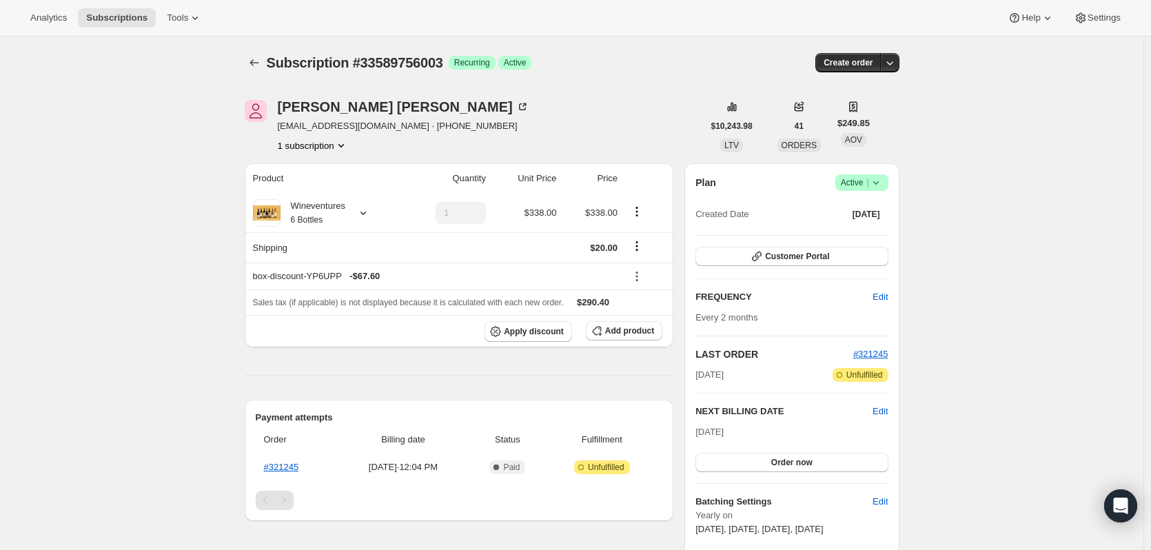
click at [493, 125] on div "[PERSON_NAME] [EMAIL_ADDRESS][DOMAIN_NAME] · [PHONE_NUMBER] 1 subscription" at bounding box center [474, 126] width 458 height 52
drag, startPoint x: 493, startPoint y: 125, endPoint x: 410, endPoint y: 123, distance: 83.4
click at [410, 123] on div "[PERSON_NAME] [EMAIL_ADDRESS][DOMAIN_NAME] · [PHONE_NUMBER] 1 subscription" at bounding box center [474, 126] width 458 height 52
click at [505, 112] on div "[PERSON_NAME] [EMAIL_ADDRESS][DOMAIN_NAME] · [PHONE_NUMBER] 1 subscription" at bounding box center [474, 126] width 458 height 52
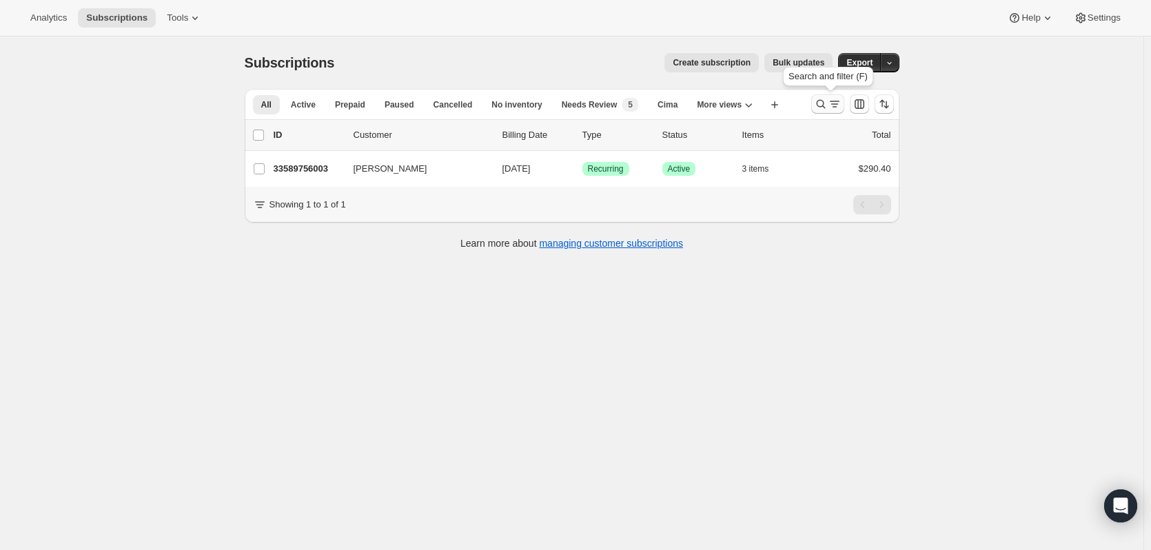
click at [820, 105] on icon "Search and filter results" at bounding box center [821, 104] width 14 height 14
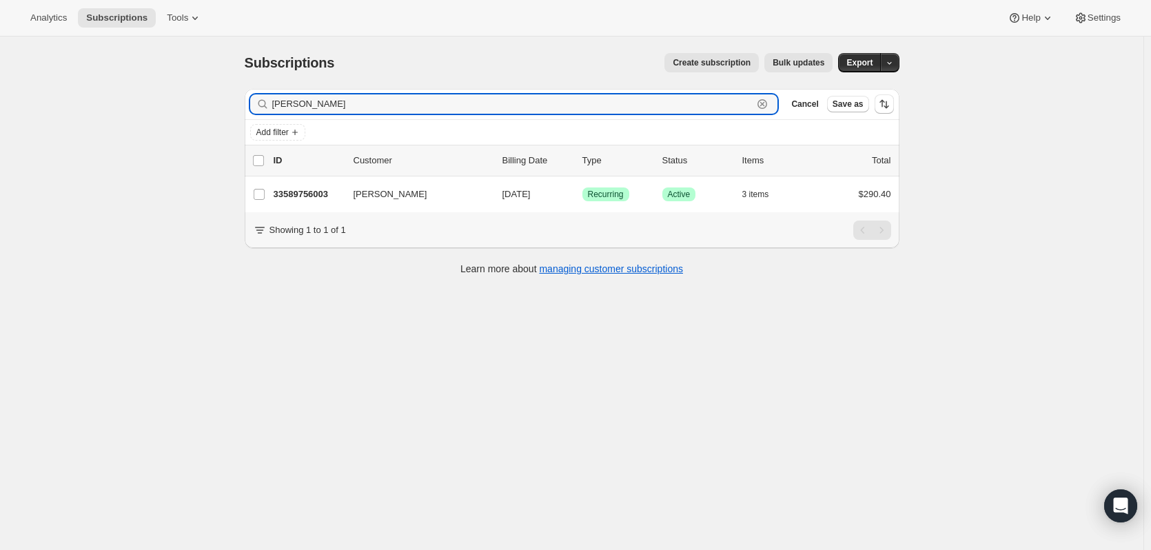
click at [763, 107] on icon "button" at bounding box center [762, 104] width 14 height 14
paste input "9255289251"
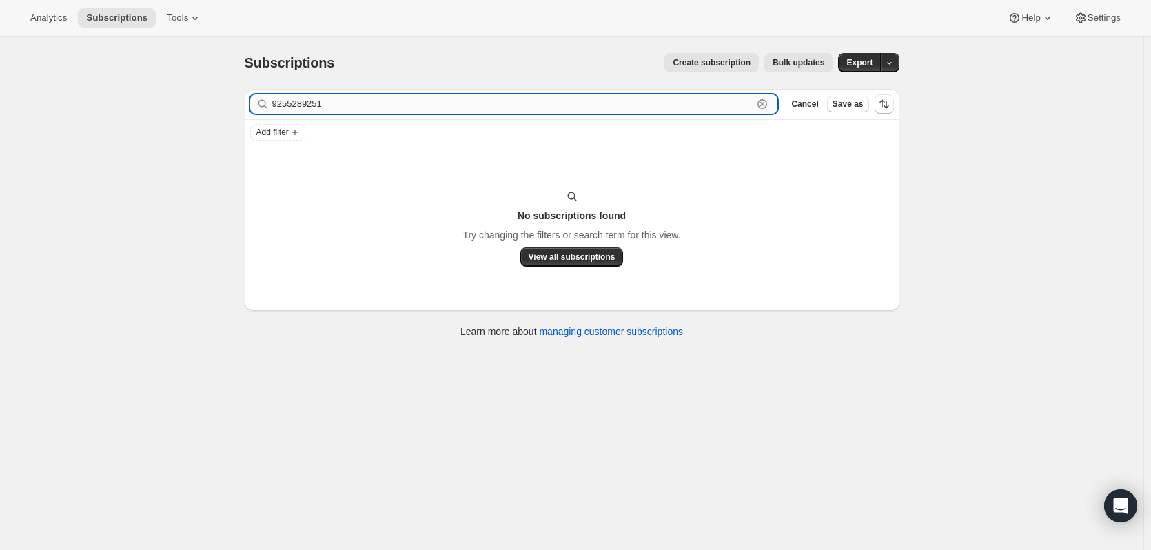
drag, startPoint x: 360, startPoint y: 101, endPoint x: 276, endPoint y: 97, distance: 84.2
click at [276, 97] on input "9255289251" at bounding box center [512, 103] width 481 height 19
type input "9255289251"
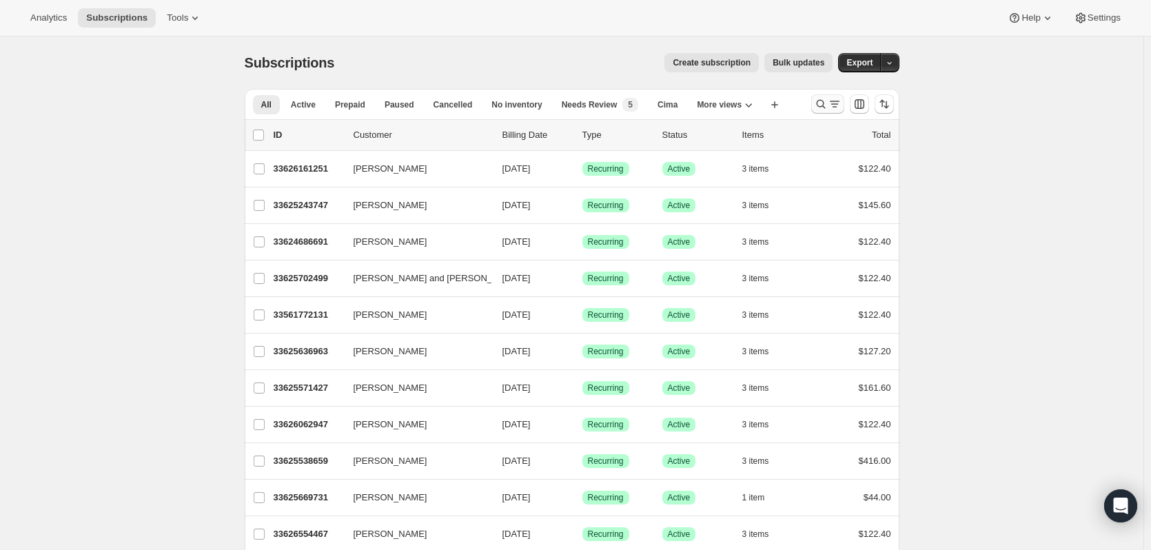
click at [822, 101] on icon "Search and filter results" at bounding box center [821, 104] width 14 height 14
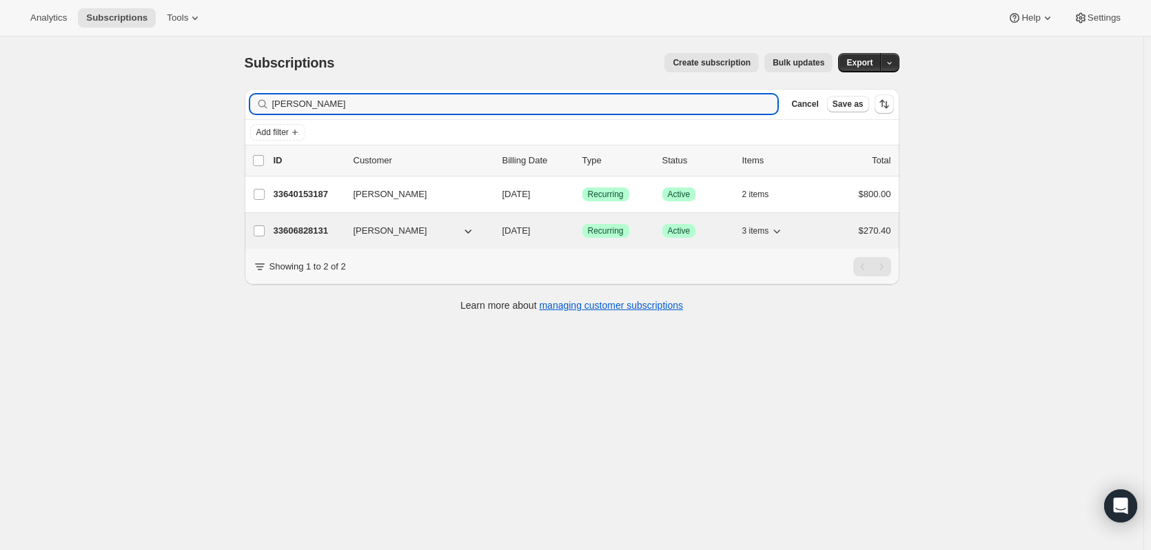
type input "[PERSON_NAME]"
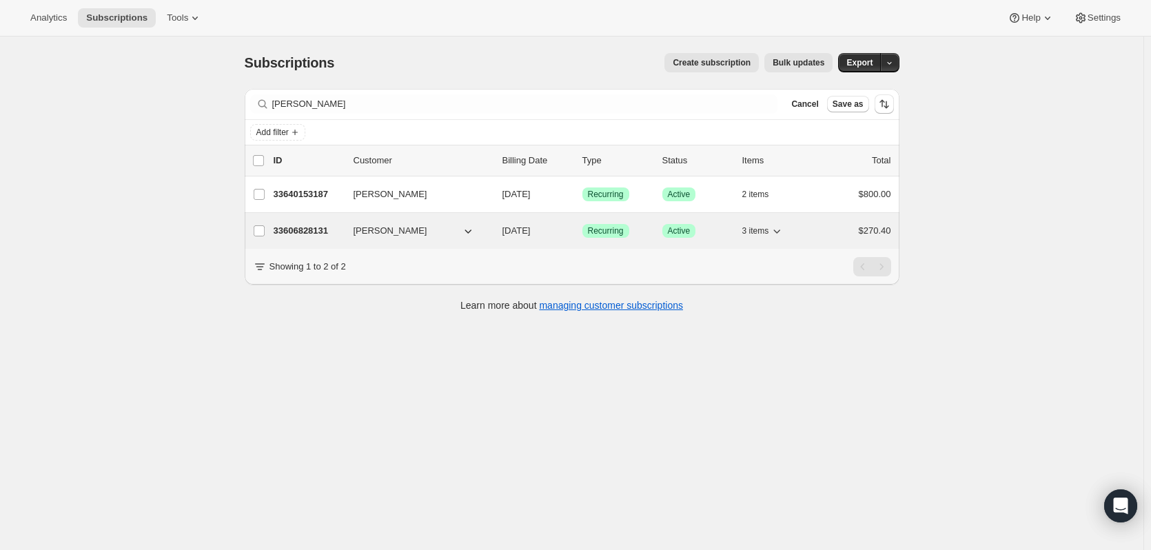
click at [315, 232] on p "33606828131" at bounding box center [308, 231] width 69 height 14
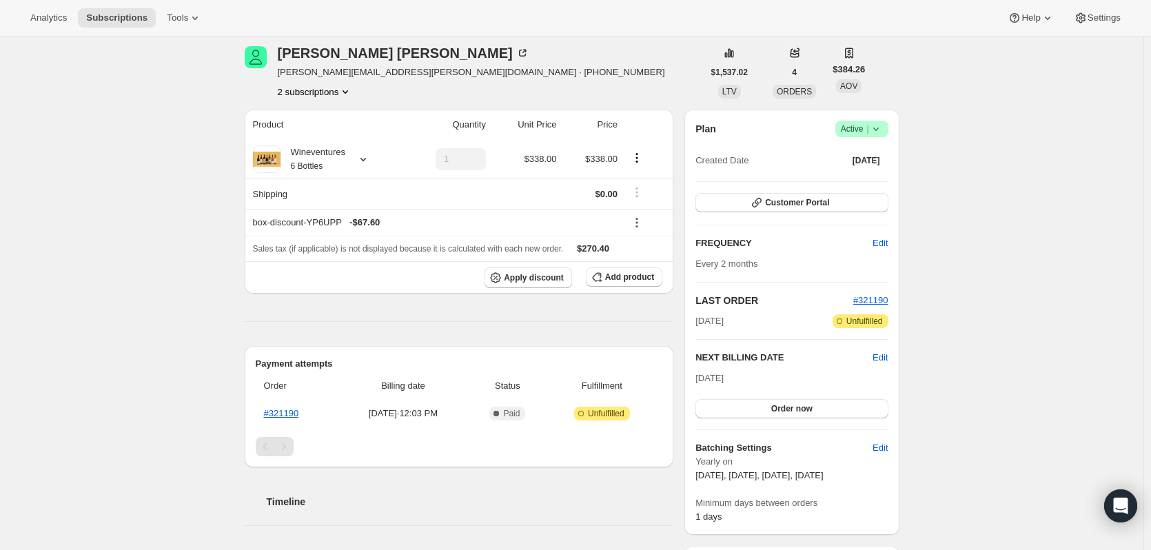
scroll to position [69, 0]
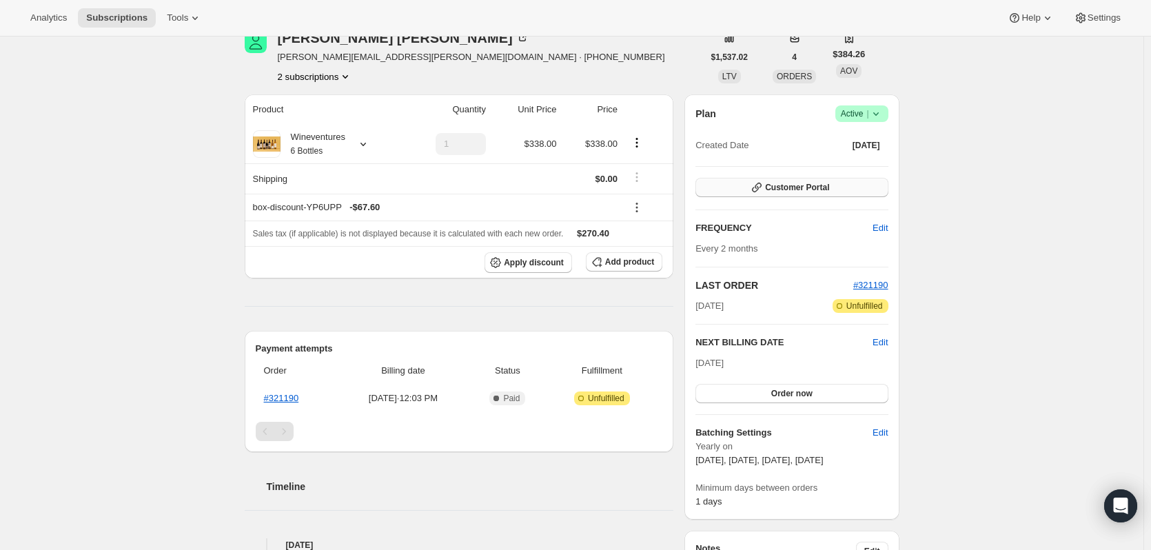
click at [807, 187] on span "Customer Portal" at bounding box center [797, 187] width 64 height 11
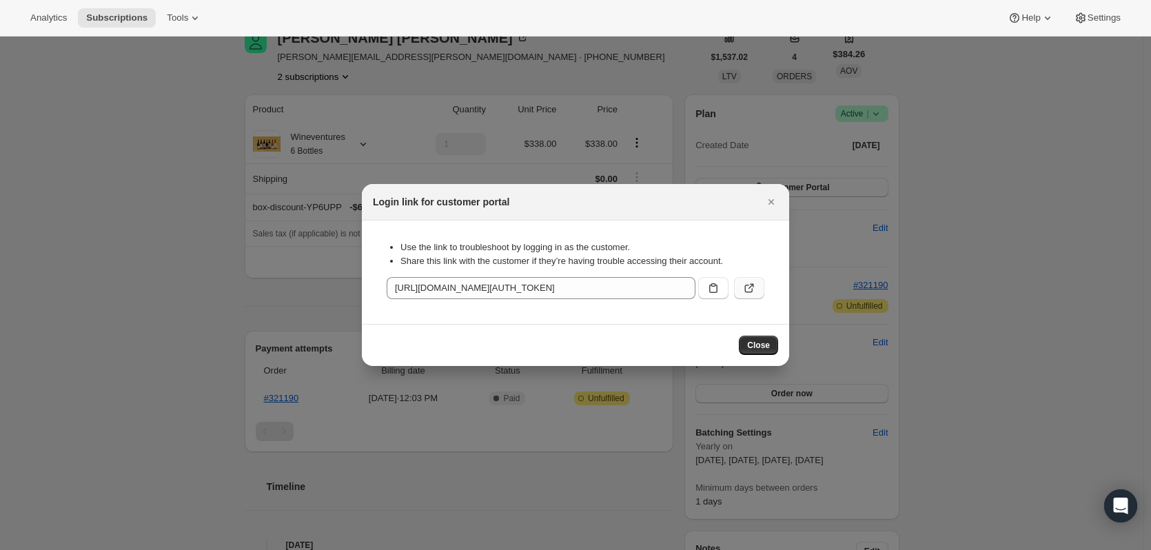
click at [746, 292] on icon ":rcc:" at bounding box center [749, 289] width 8 height 8
click at [776, 198] on icon "Close" at bounding box center [771, 202] width 14 height 14
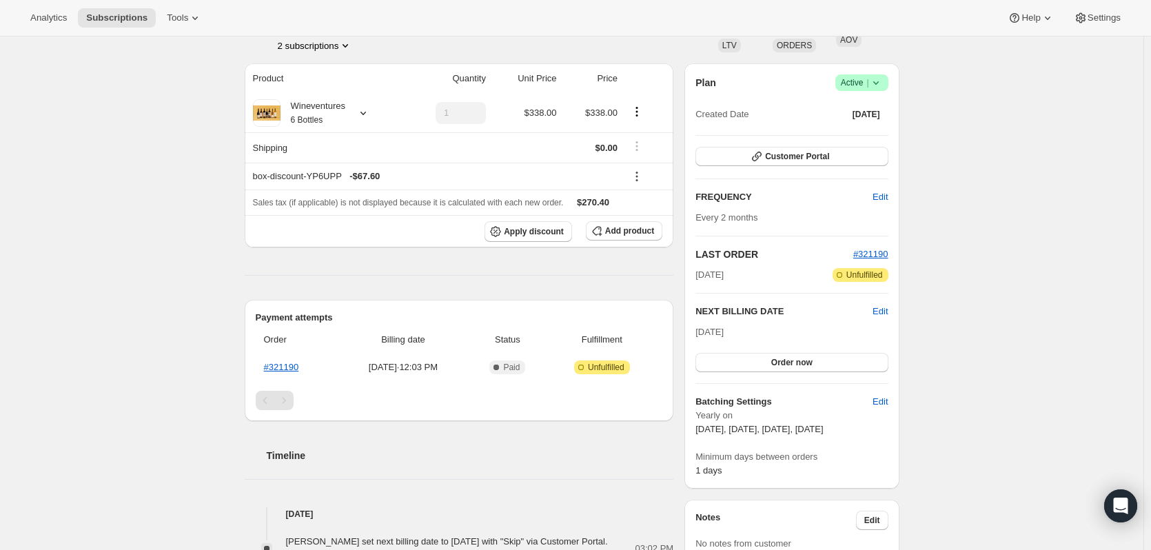
scroll to position [0, 0]
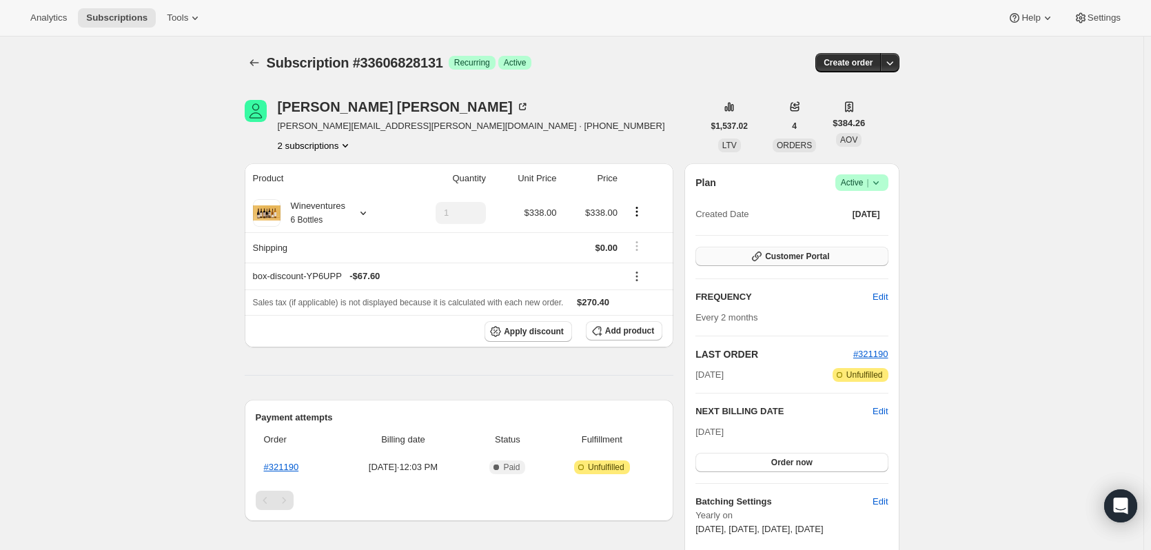
click at [780, 261] on span "Customer Portal" at bounding box center [797, 256] width 64 height 11
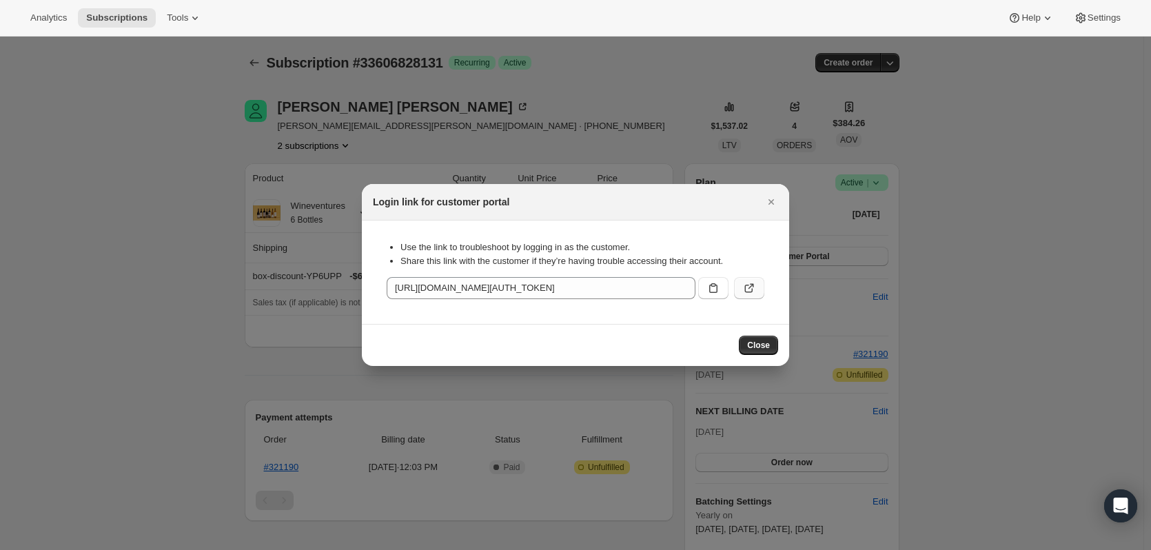
click at [746, 283] on icon ":rcc:" at bounding box center [749, 288] width 14 height 14
click at [768, 204] on icon "Close" at bounding box center [771, 202] width 14 height 14
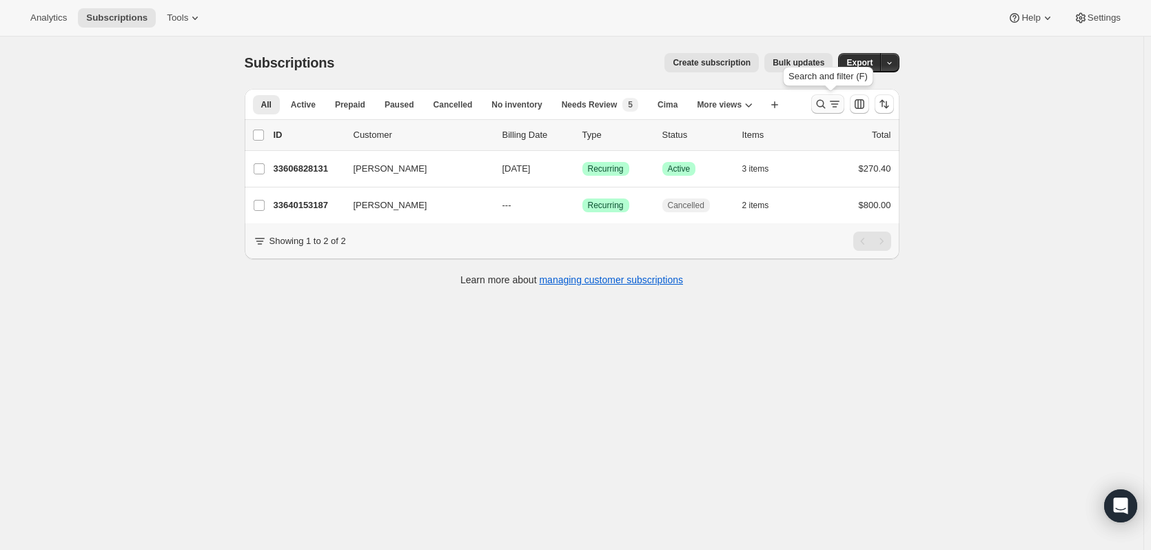
click at [822, 99] on icon "Search and filter results" at bounding box center [821, 104] width 14 height 14
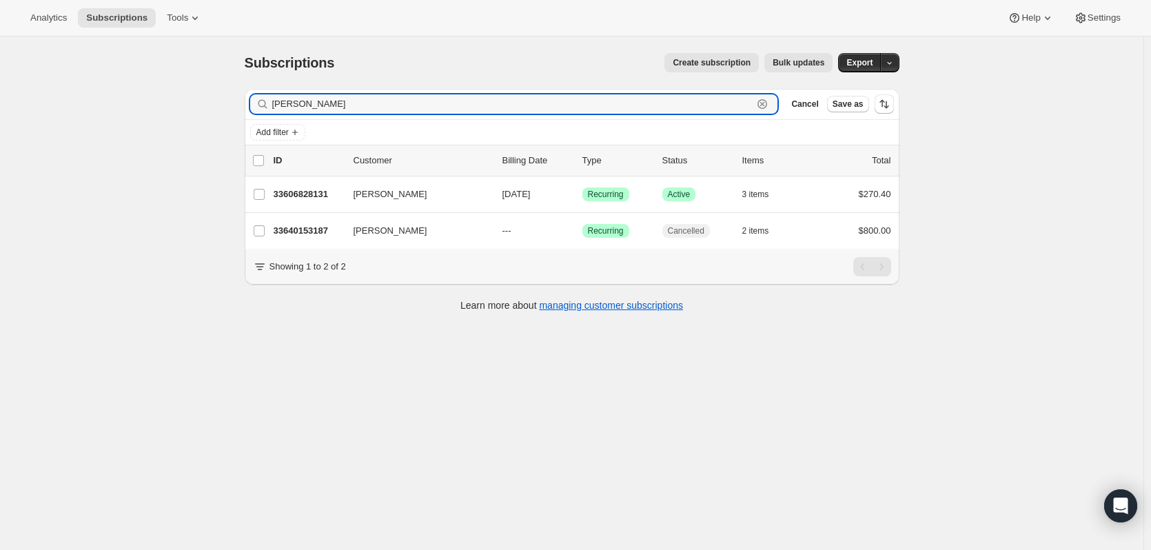
click at [758, 103] on icon "button" at bounding box center [762, 104] width 14 height 14
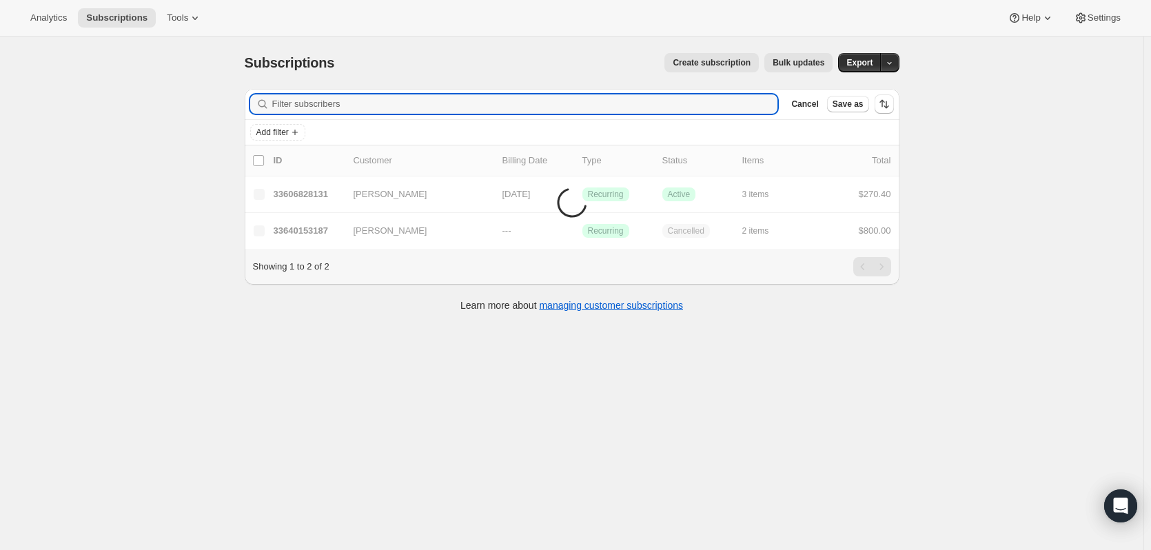
paste input "[PERSON_NAME]"
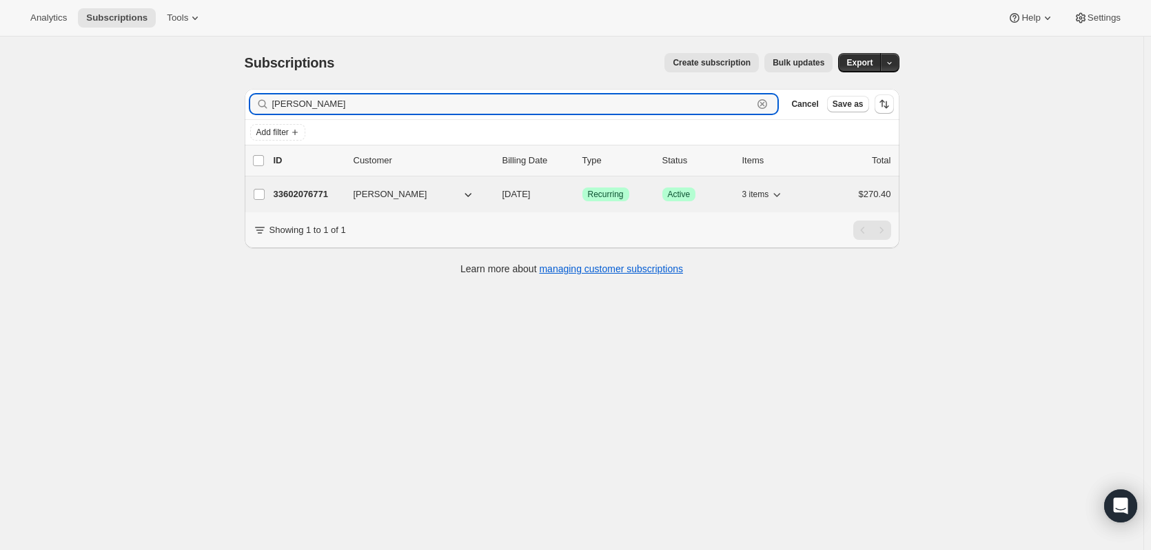
type input "[PERSON_NAME]"
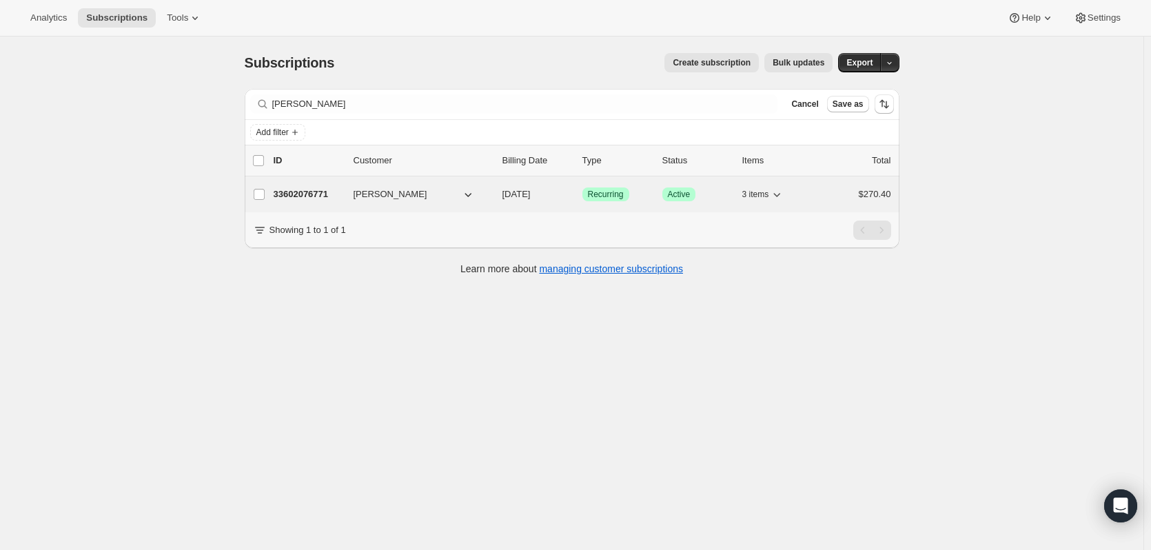
click at [330, 192] on p "33602076771" at bounding box center [308, 194] width 69 height 14
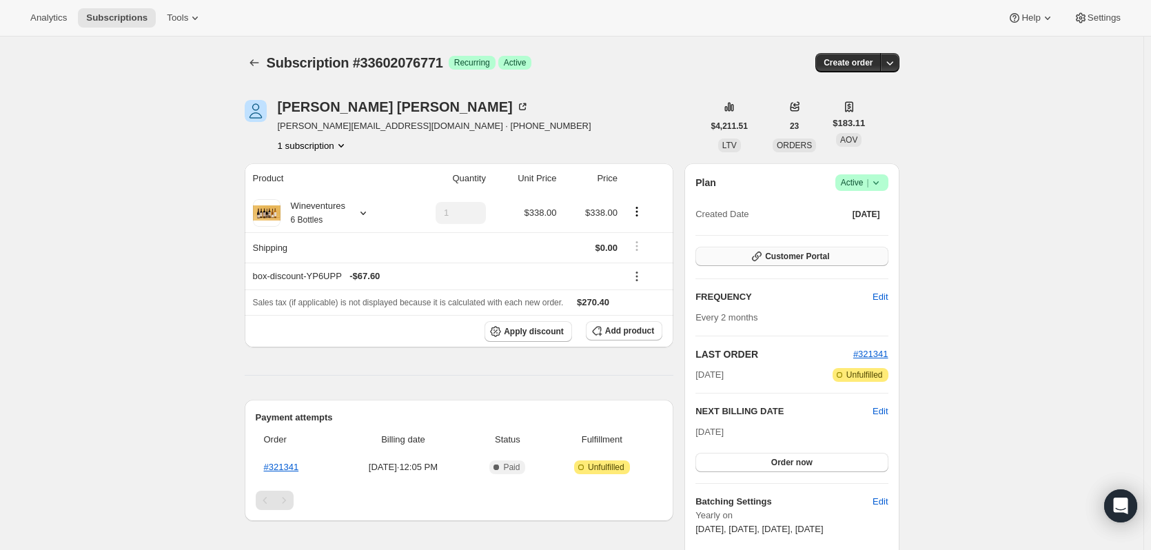
click at [764, 250] on icon "button" at bounding box center [757, 256] width 14 height 14
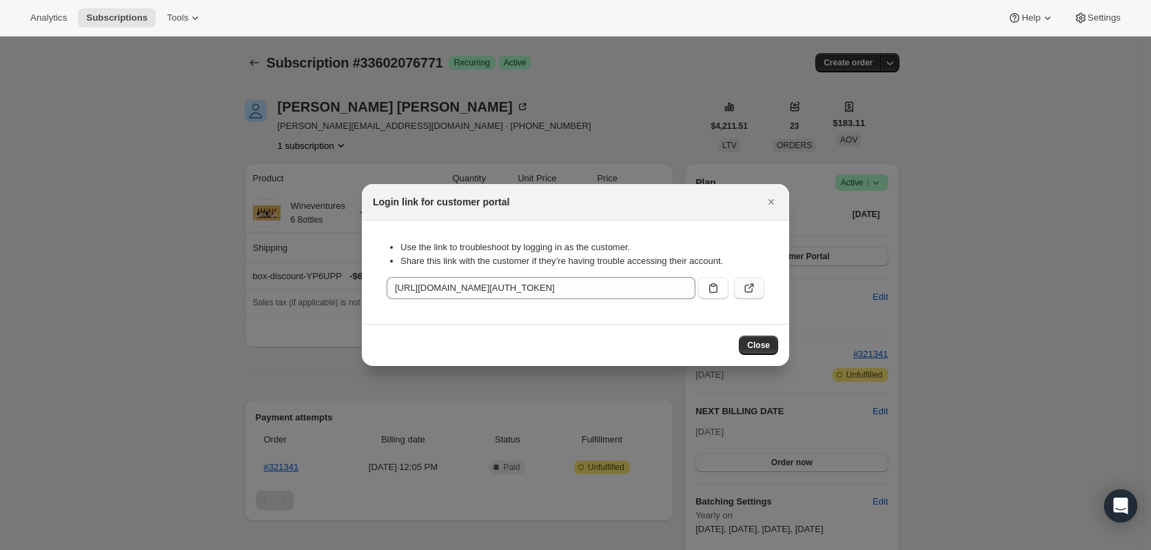
click at [749, 282] on icon ":rik:" at bounding box center [749, 288] width 14 height 14
click at [769, 205] on icon "Close" at bounding box center [771, 202] width 14 height 14
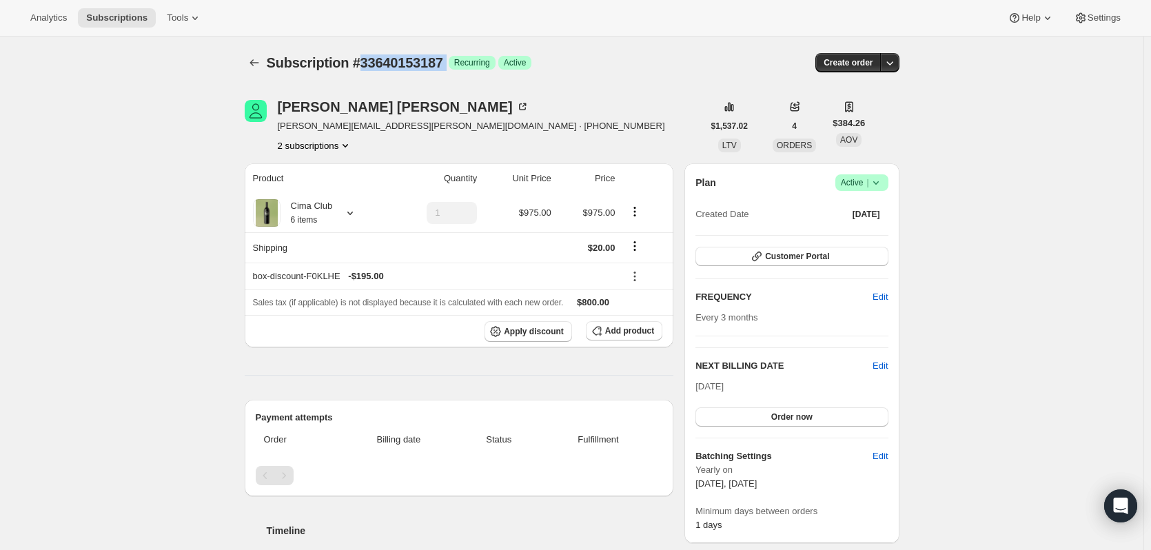
drag, startPoint x: 462, startPoint y: 59, endPoint x: 369, endPoint y: 65, distance: 93.9
click at [369, 65] on div "Subscription #33640153187 Success Recurring Success Active" at bounding box center [466, 62] width 399 height 19
copy div "33640153187 Success"
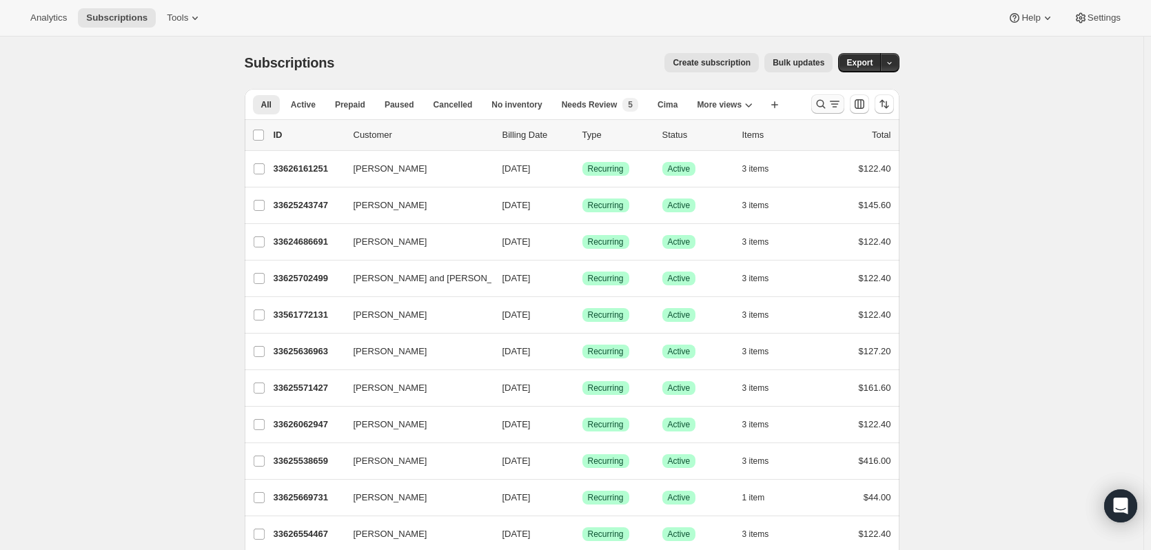
click at [825, 102] on icon "Search and filter results" at bounding box center [820, 104] width 9 height 9
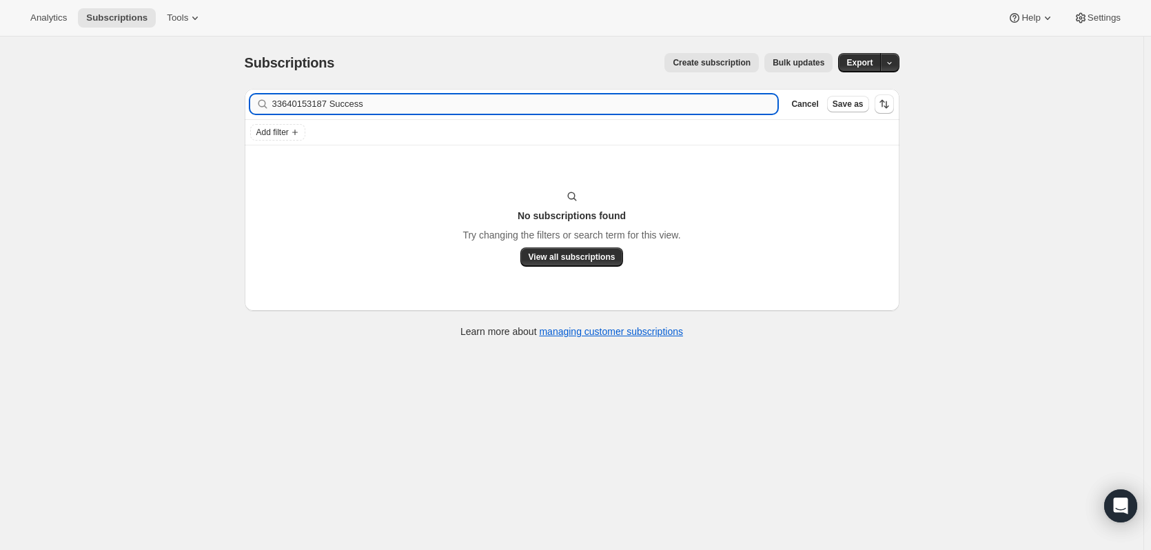
drag, startPoint x: 407, startPoint y: 106, endPoint x: 336, endPoint y: 113, distance: 71.3
click at [336, 113] on input "33640153187 Success" at bounding box center [525, 103] width 506 height 19
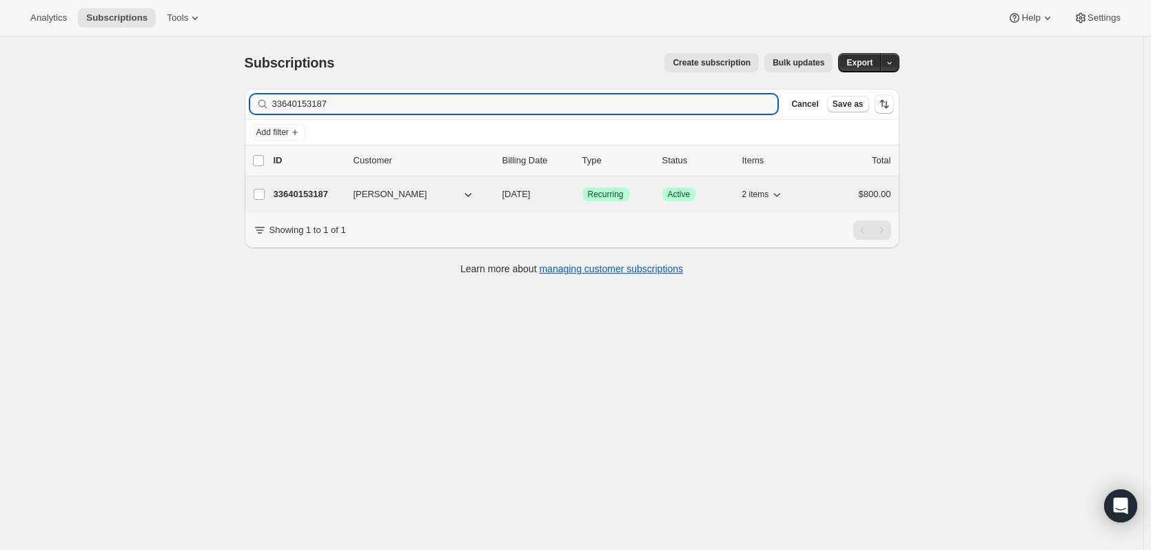
type input "33640153187"
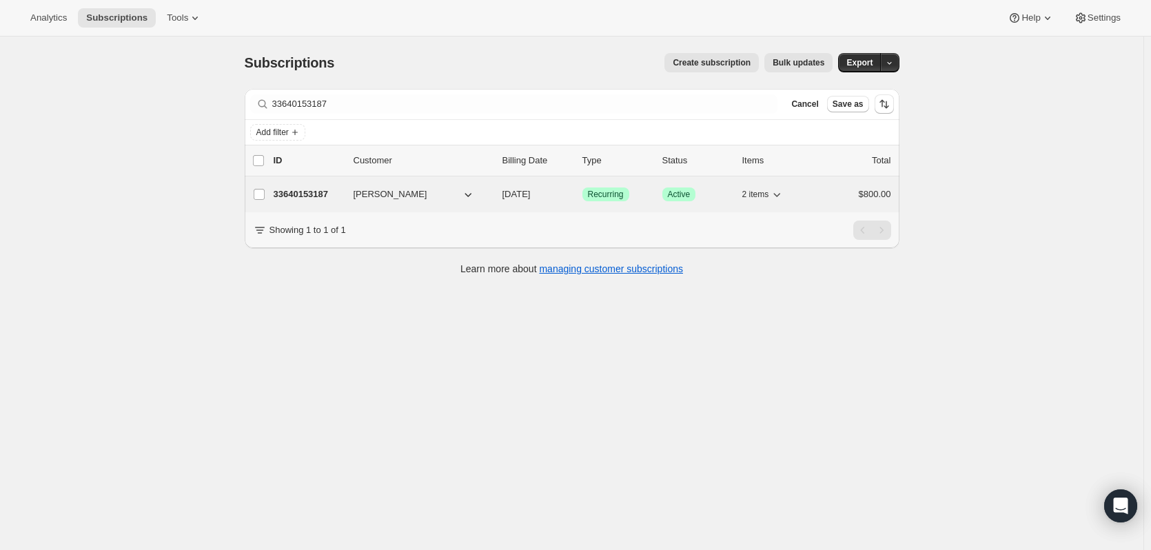
click at [299, 190] on p "33640153187" at bounding box center [308, 194] width 69 height 14
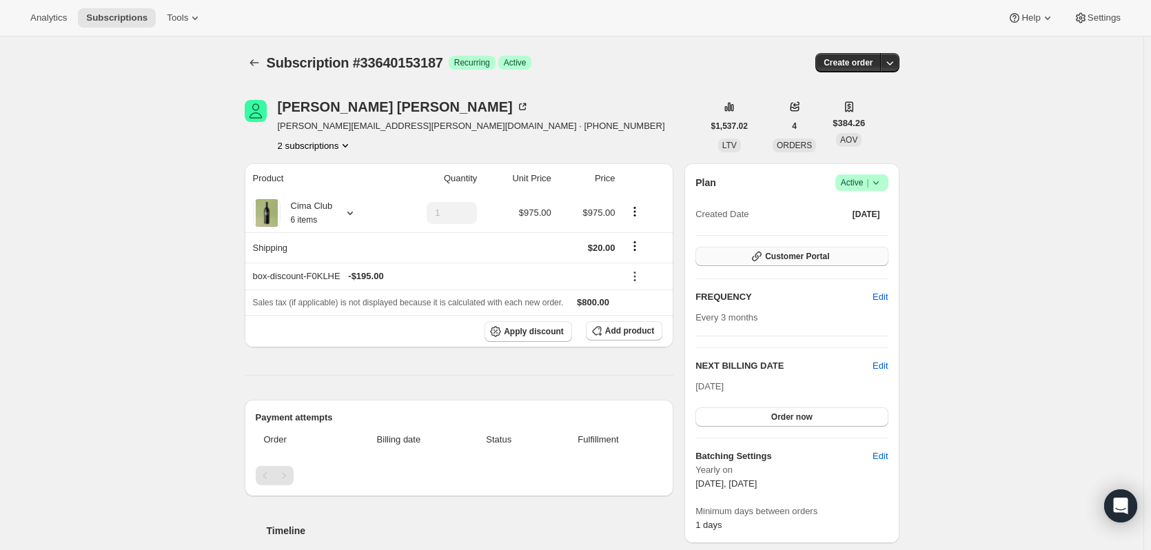
click at [757, 256] on icon "button" at bounding box center [757, 256] width 14 height 14
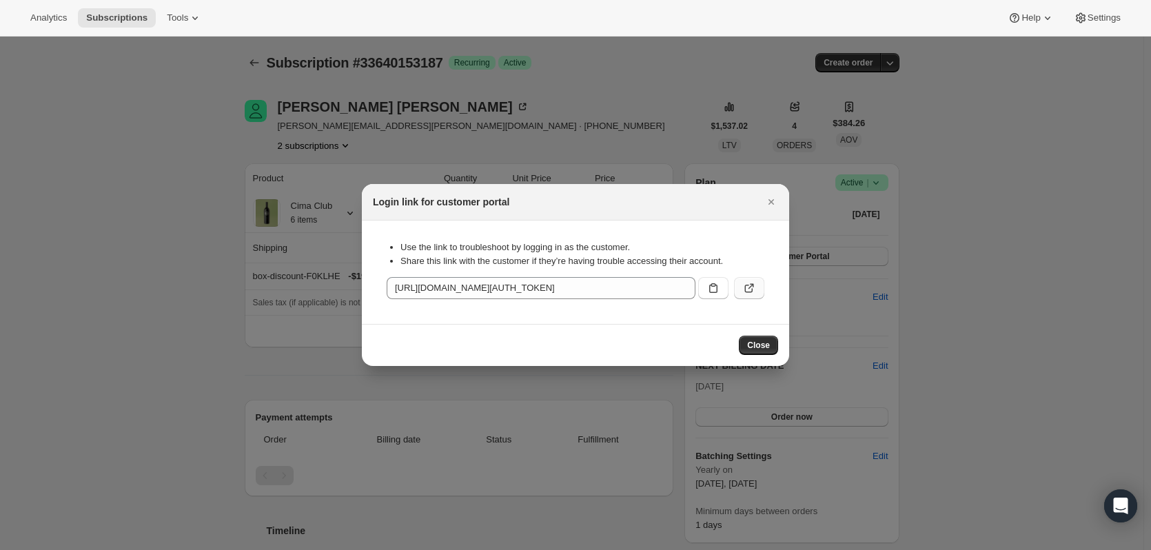
click at [744, 289] on icon ":rck:" at bounding box center [749, 288] width 14 height 14
click at [748, 287] on icon ":rck:" at bounding box center [749, 288] width 14 height 14
click at [765, 345] on span "Close" at bounding box center [758, 345] width 23 height 11
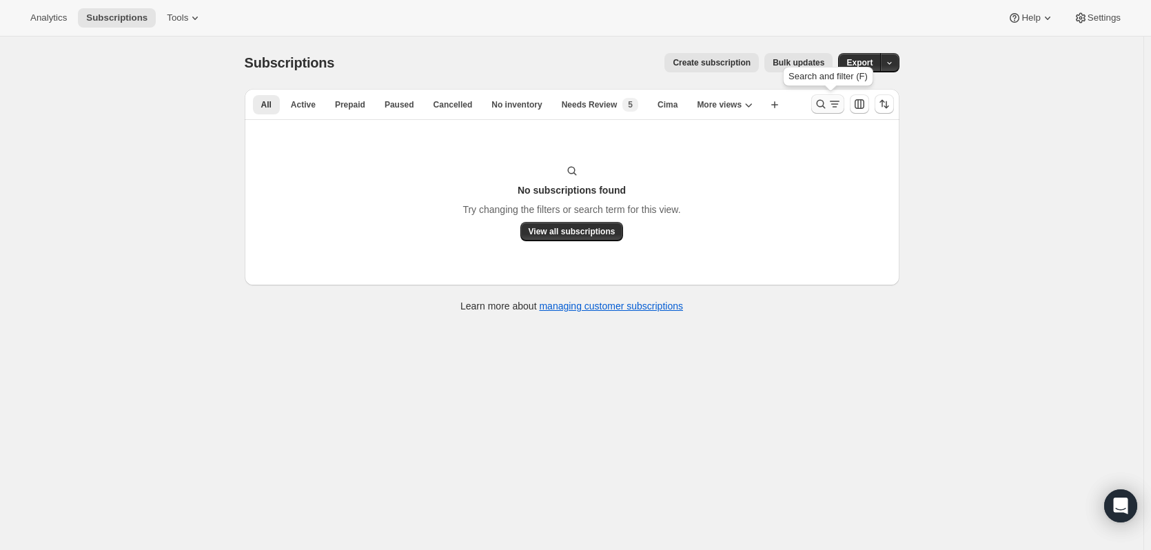
click at [825, 104] on icon "Search and filter results" at bounding box center [821, 104] width 14 height 14
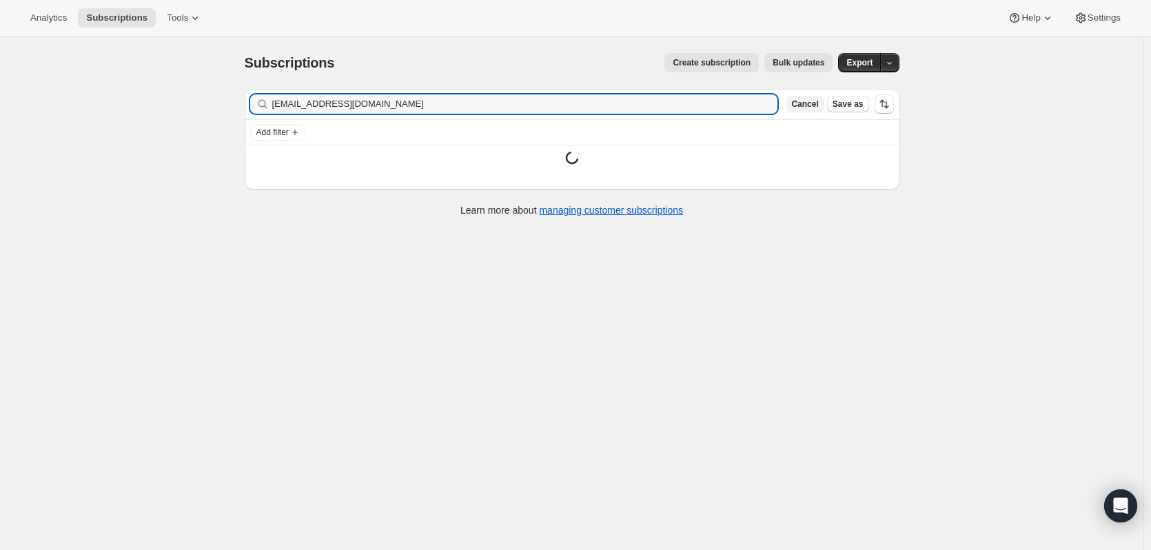
type input "9255289251"
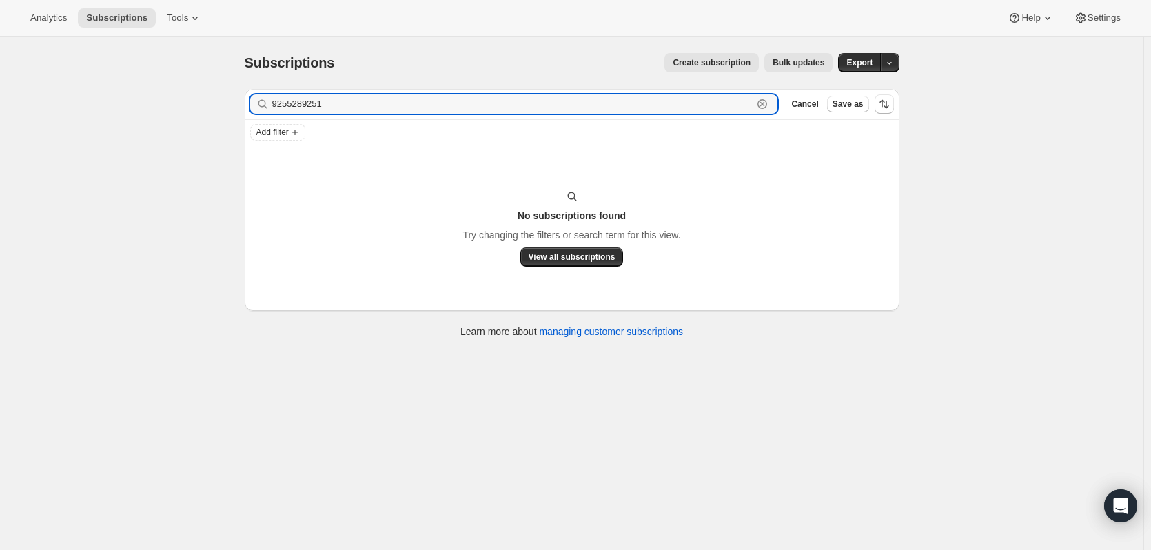
click at [764, 104] on icon "button" at bounding box center [762, 104] width 14 height 14
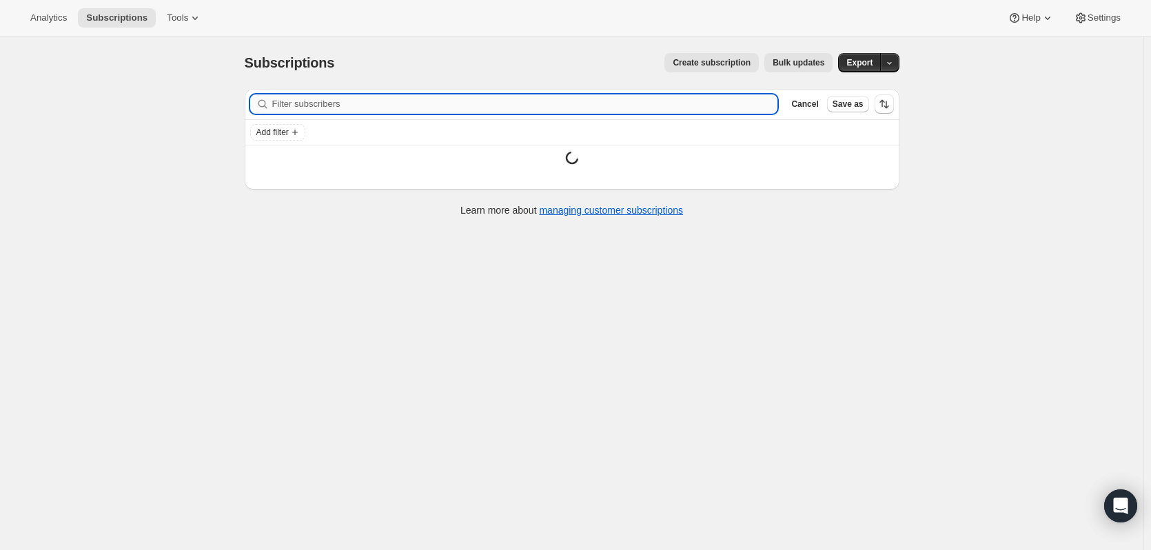
paste input "[PERSON_NAME][EMAIL_ADDRESS][DOMAIN_NAME]"
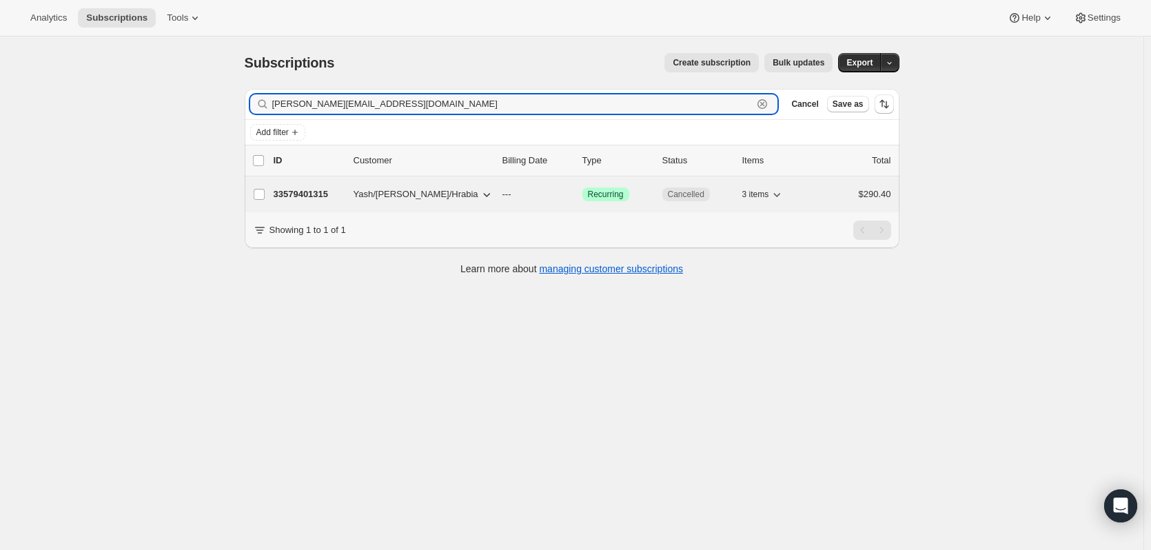
type input "[PERSON_NAME][EMAIL_ADDRESS][DOMAIN_NAME]"
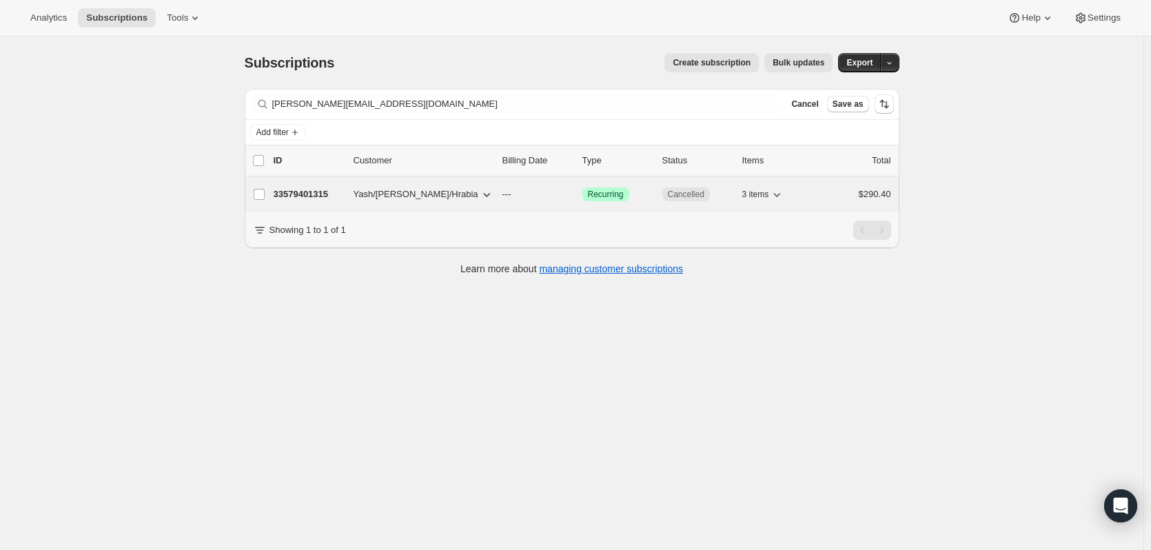
click at [290, 195] on p "33579401315" at bounding box center [308, 194] width 69 height 14
